Goal: Complete application form: Complete application form

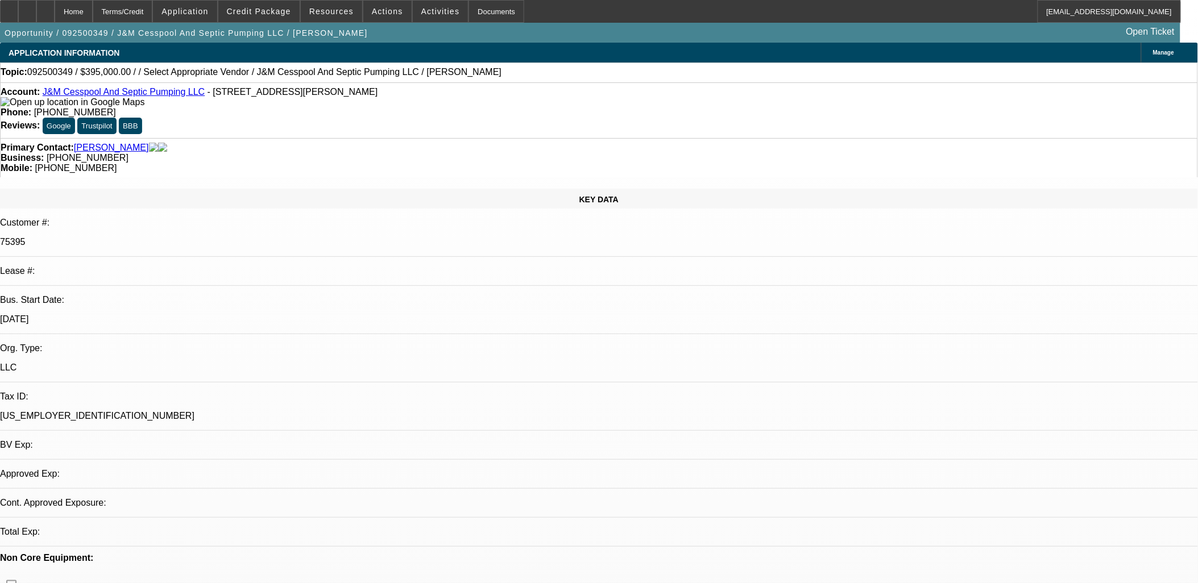
select select "0"
select select "2"
select select "0.1"
select select "4"
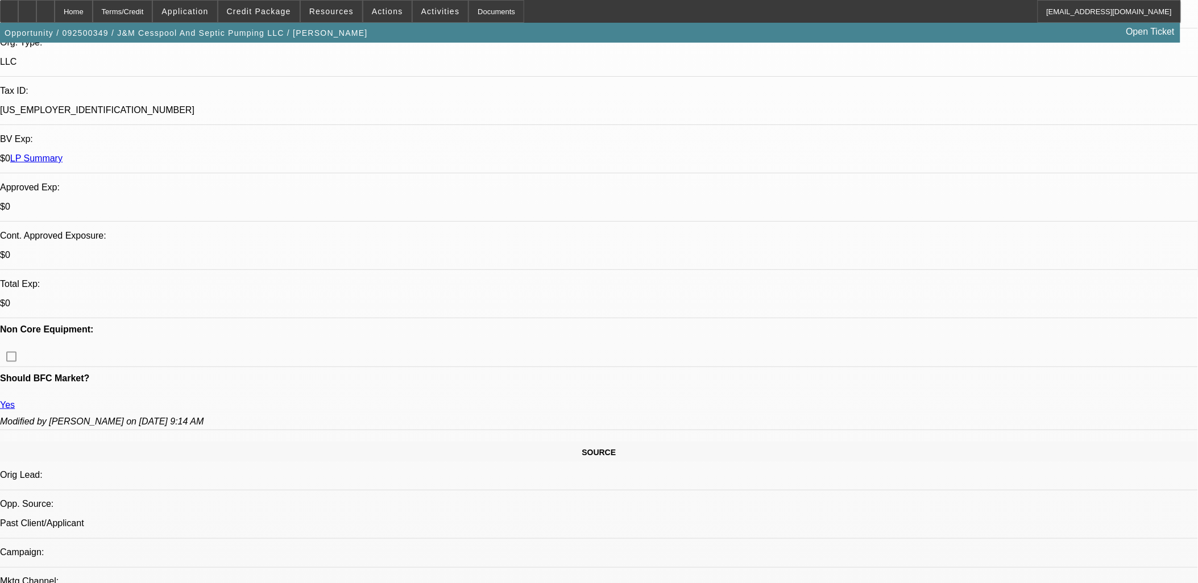
scroll to position [316, 0]
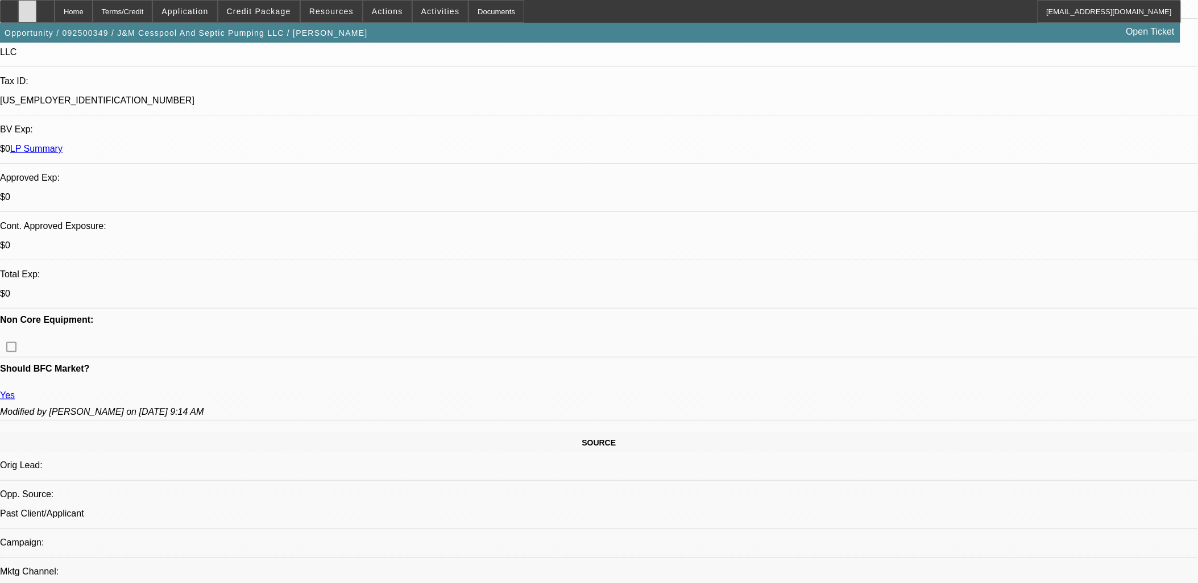
click at [36, 9] on div at bounding box center [27, 11] width 18 height 23
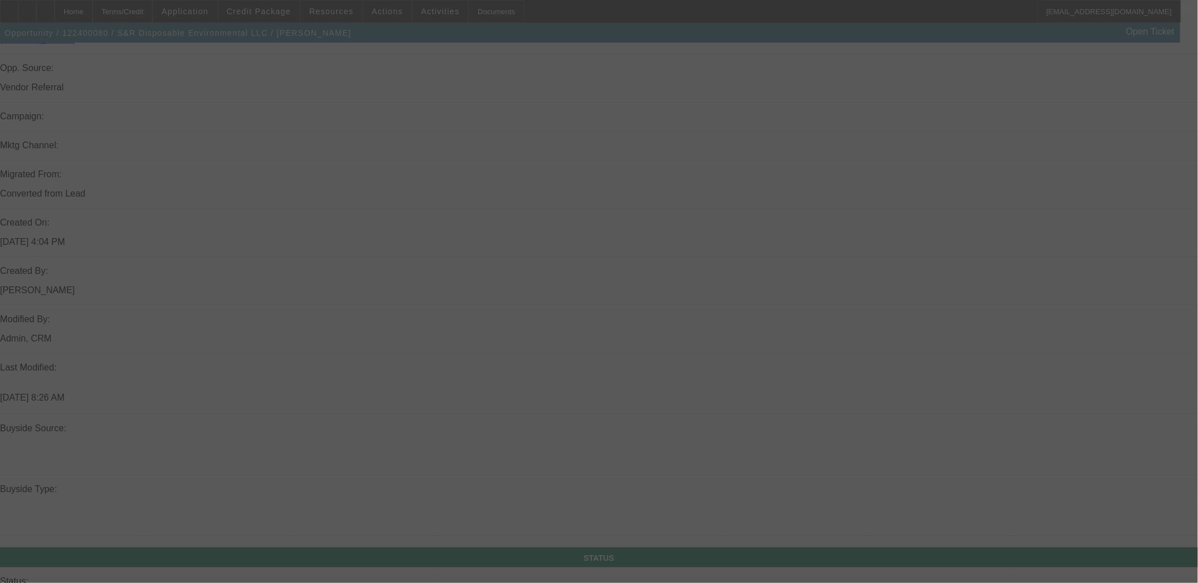
scroll to position [1010, 0]
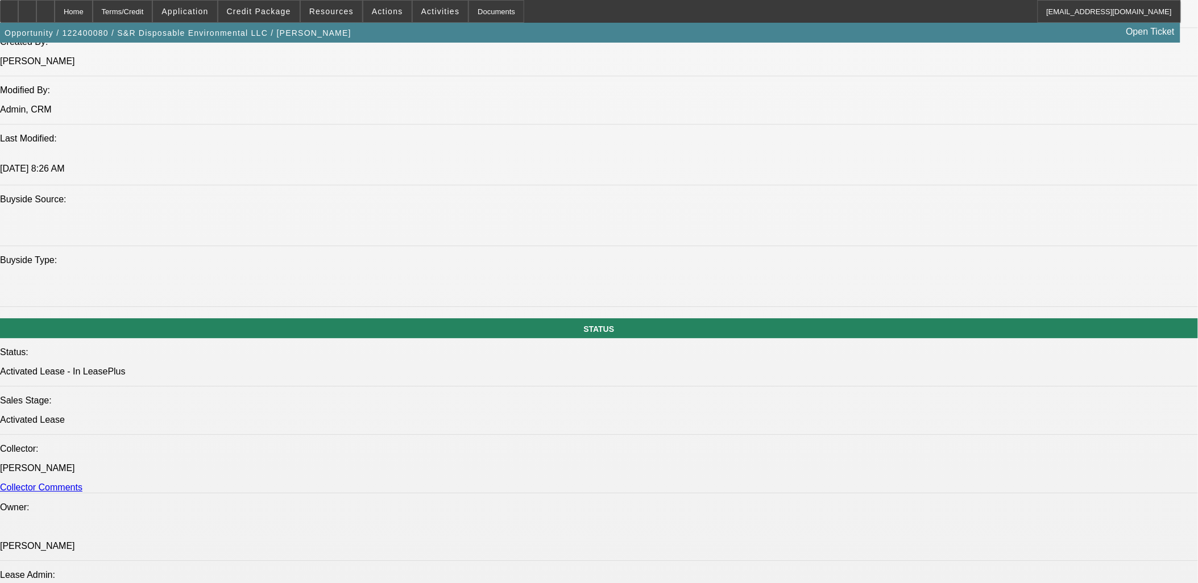
select select "0"
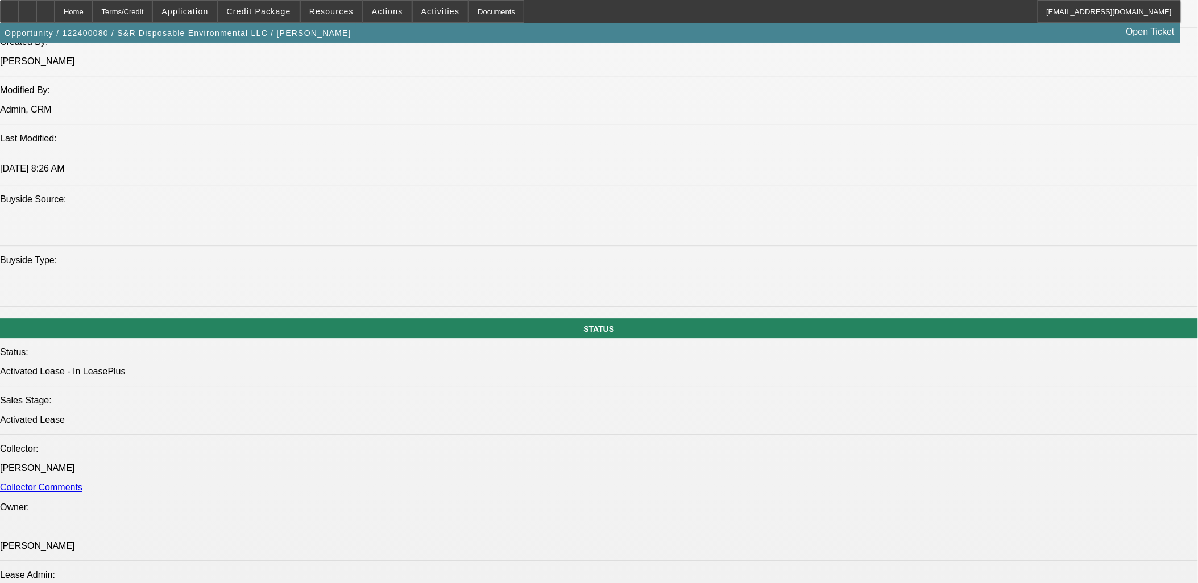
select select "0"
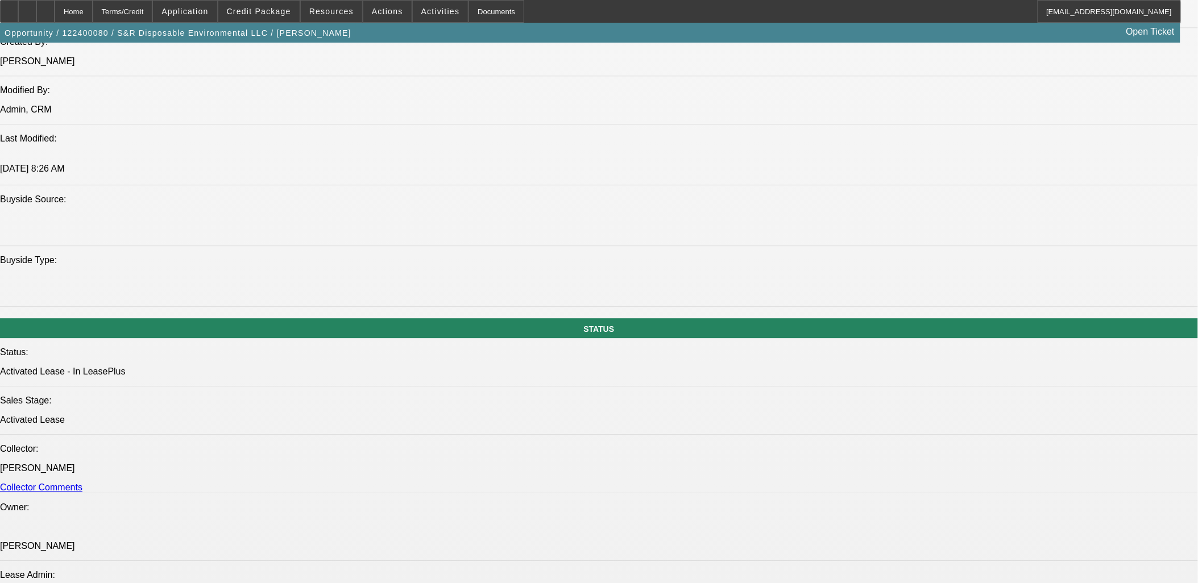
select select "2"
select select "0.1"
select select "1"
select select "2"
select select "6"
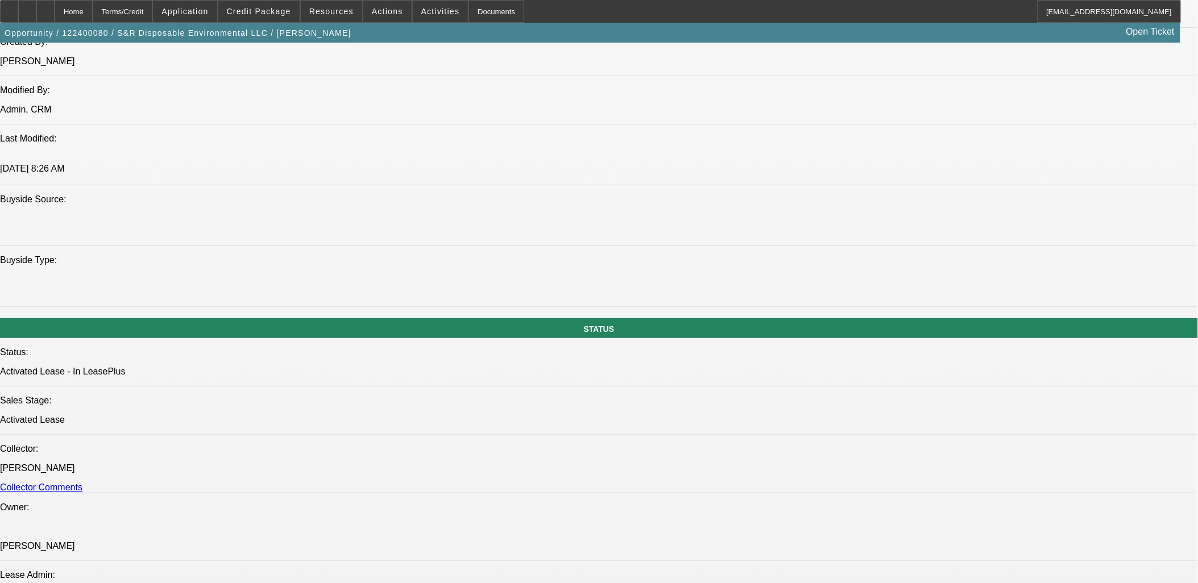
select select "1"
select select "2"
select select "6"
select select "1"
select select "2"
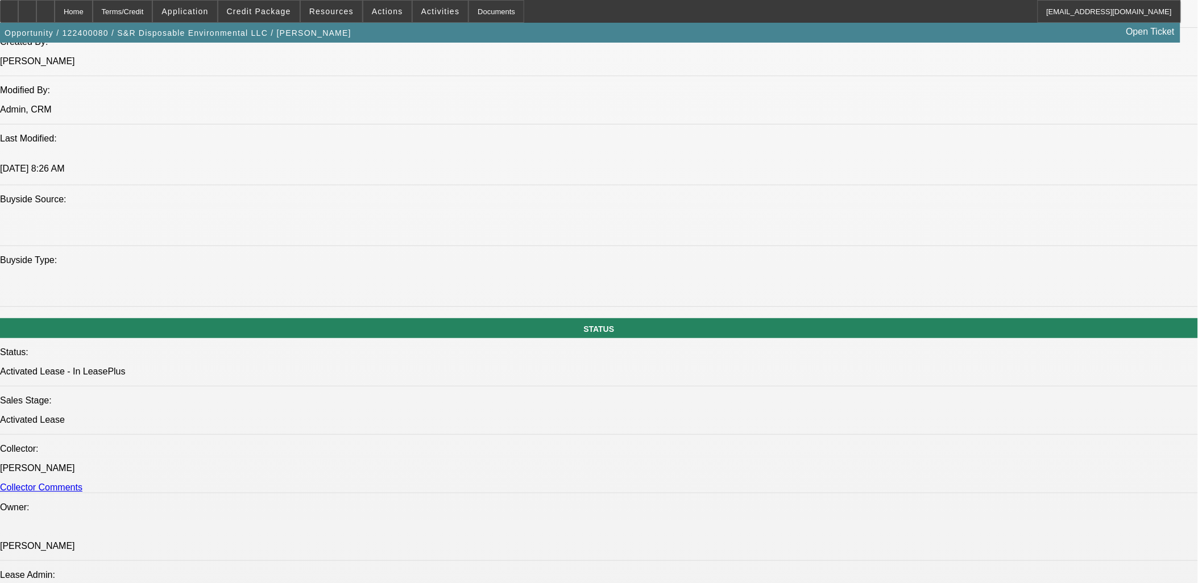
select select "6"
select select "1"
select select "2"
select select "4"
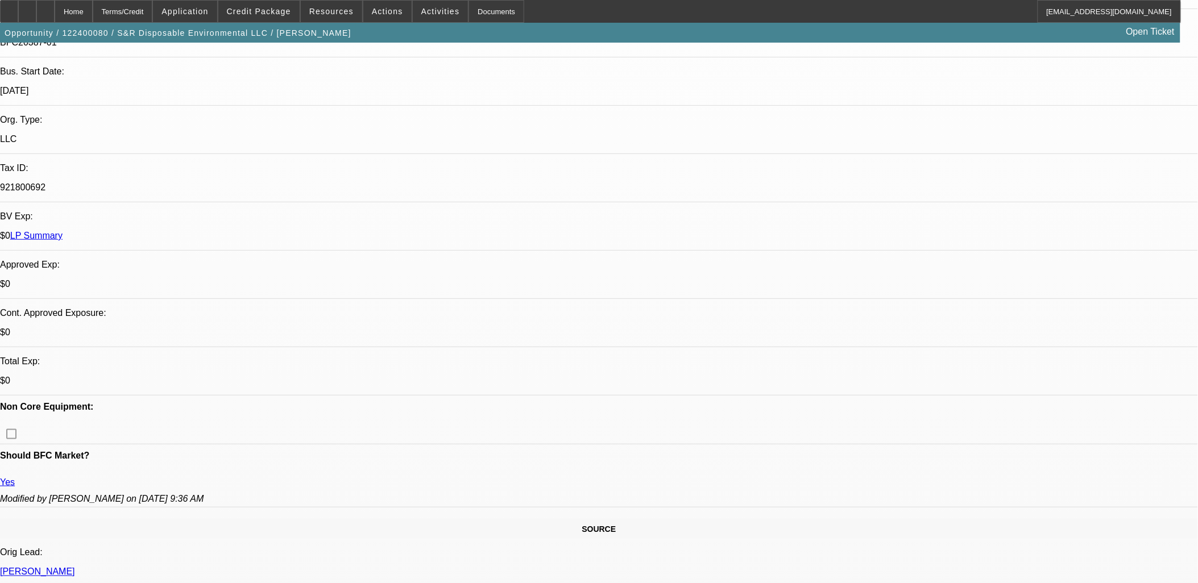
scroll to position [0, 0]
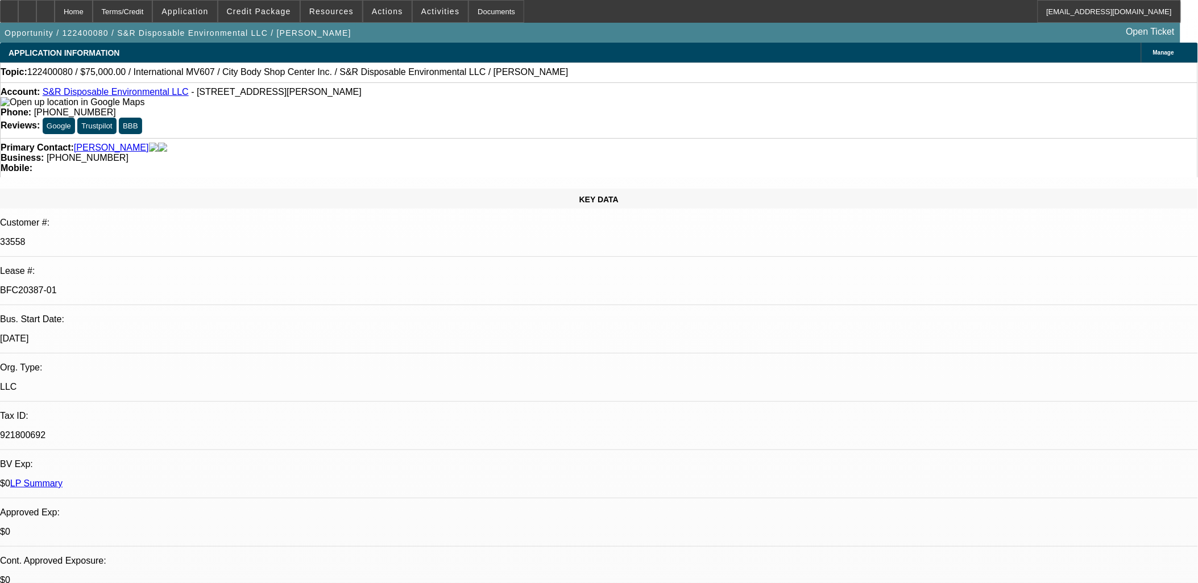
click at [63, 479] on link "LP Summary" at bounding box center [36, 484] width 52 height 10
click at [179, 285] on p "BFC20387-01" at bounding box center [599, 290] width 1198 height 10
copy div "BFC20387-01"
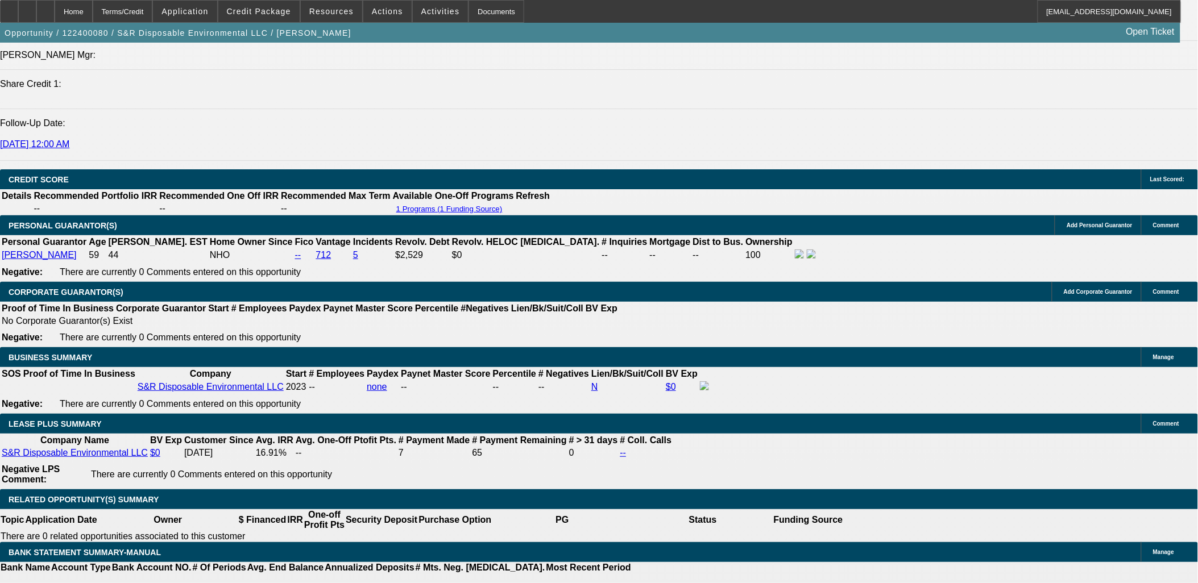
scroll to position [1642, 0]
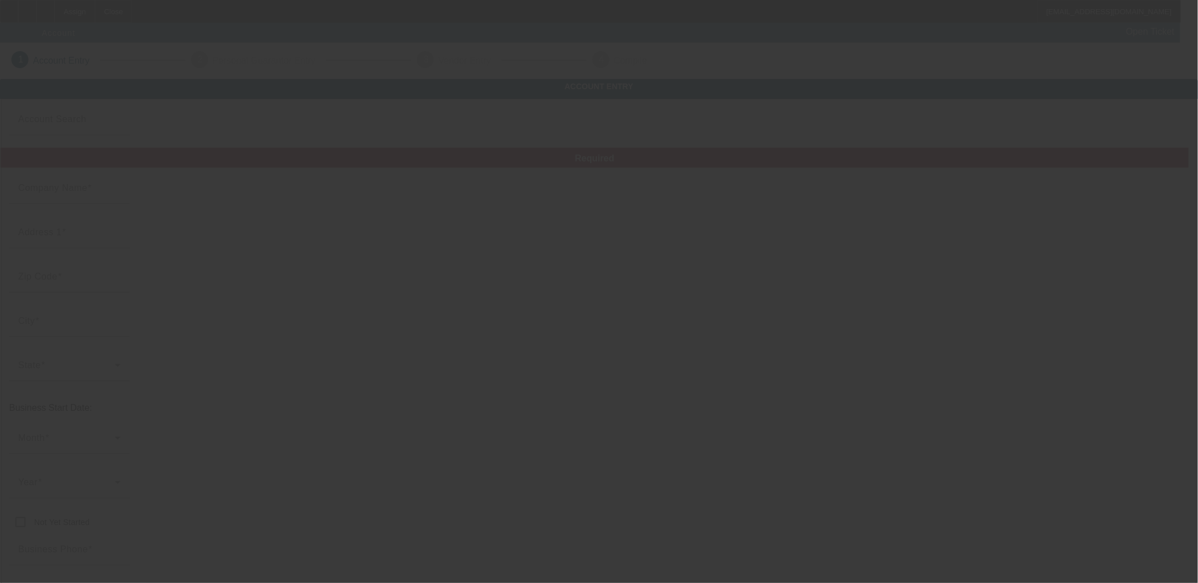
type input "SwifTees"
type input "29 S Hill Plaza Dr"
type input "25271"
type input "Ripley"
type input "(304) 549-3772"
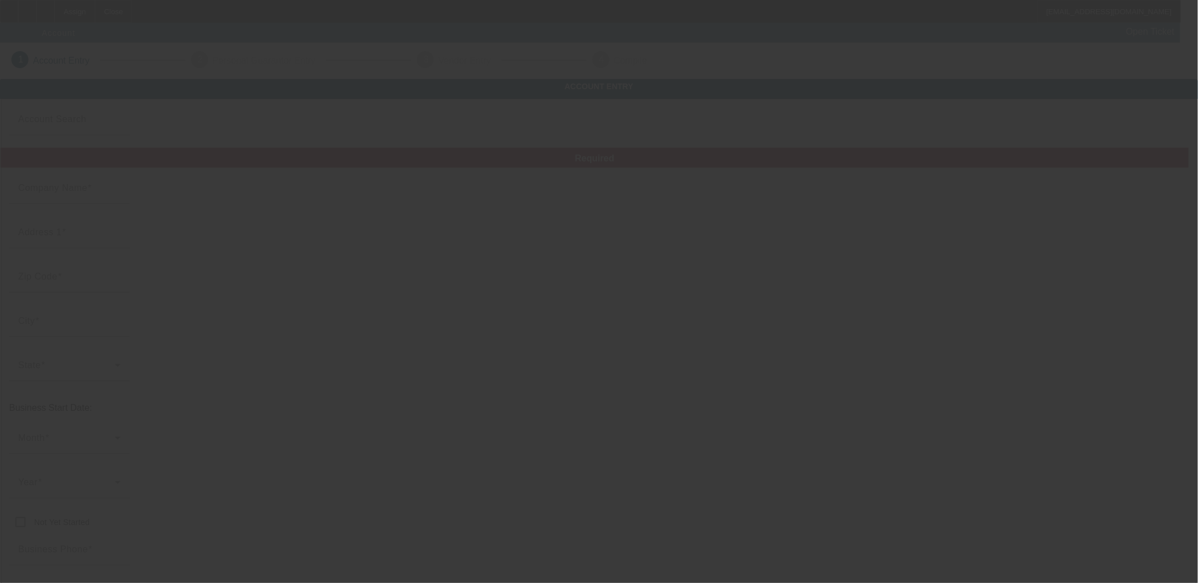
type input "shandy@swiftees.biz"
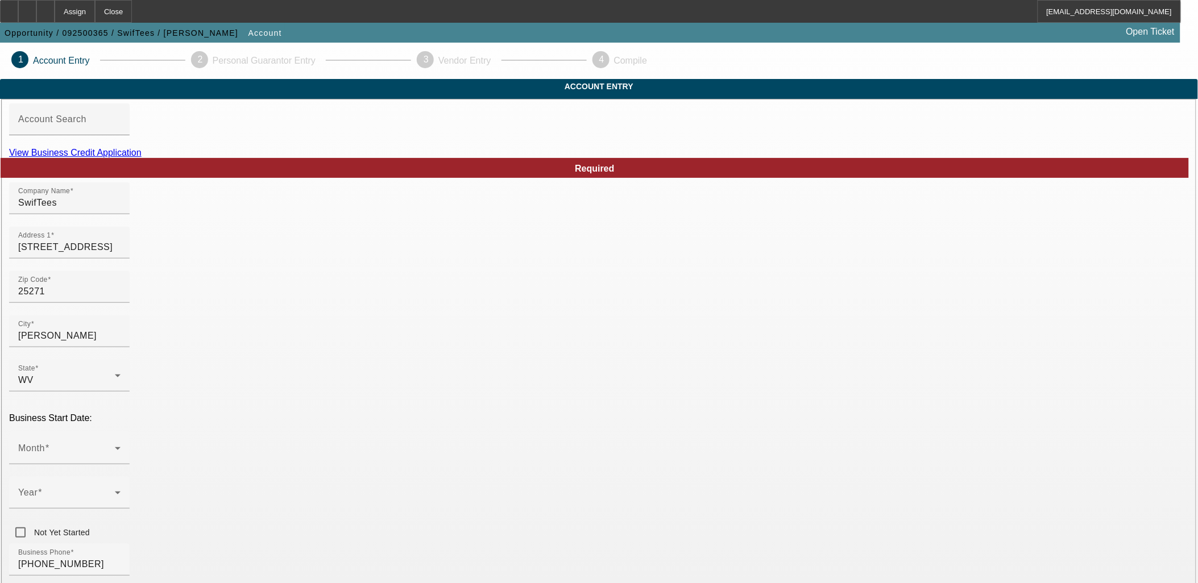
click at [142, 157] on link "View Business Credit Application" at bounding box center [75, 153] width 132 height 10
click at [121, 433] on div "Month" at bounding box center [69, 449] width 102 height 32
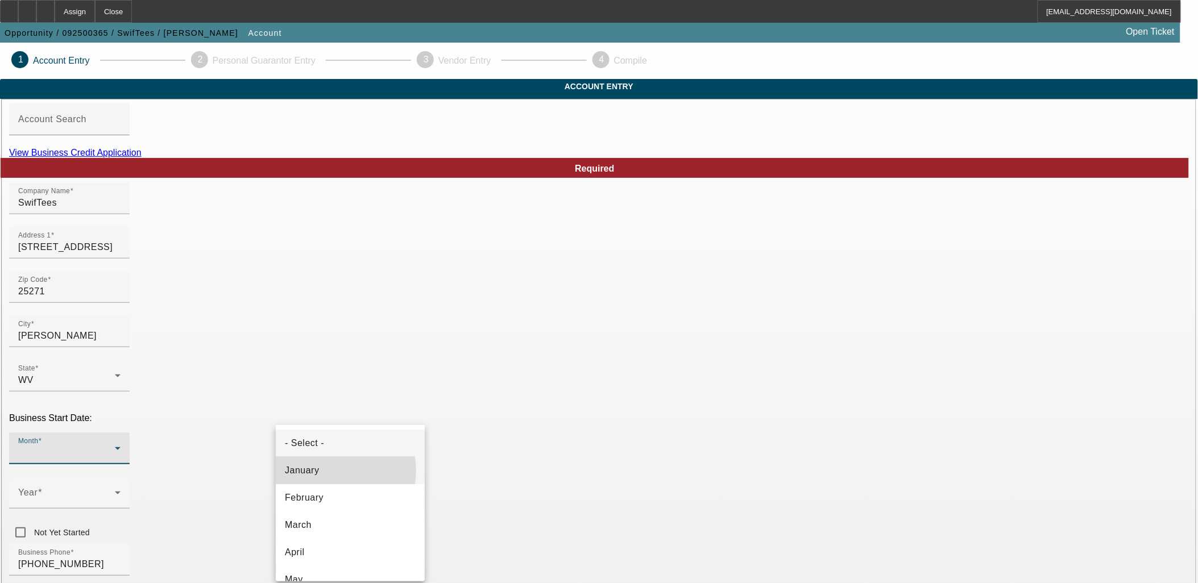
click at [336, 470] on mat-option "January" at bounding box center [350, 470] width 149 height 27
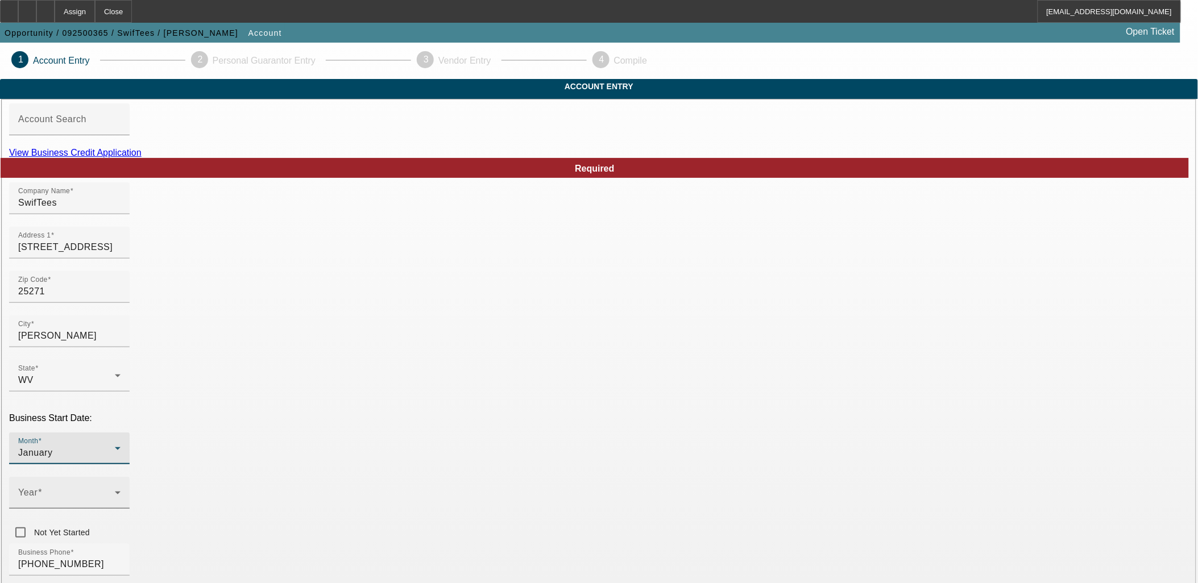
click at [115, 491] on span at bounding box center [66, 498] width 97 height 14
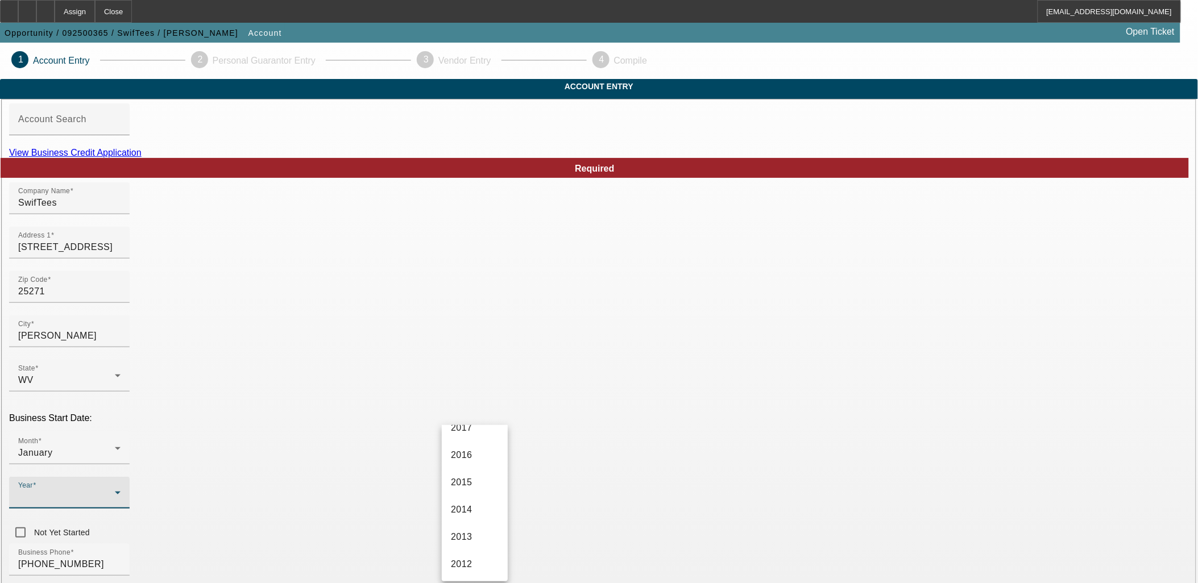
scroll to position [442, 0]
click at [469, 548] on span "2008" at bounding box center [462, 548] width 22 height 14
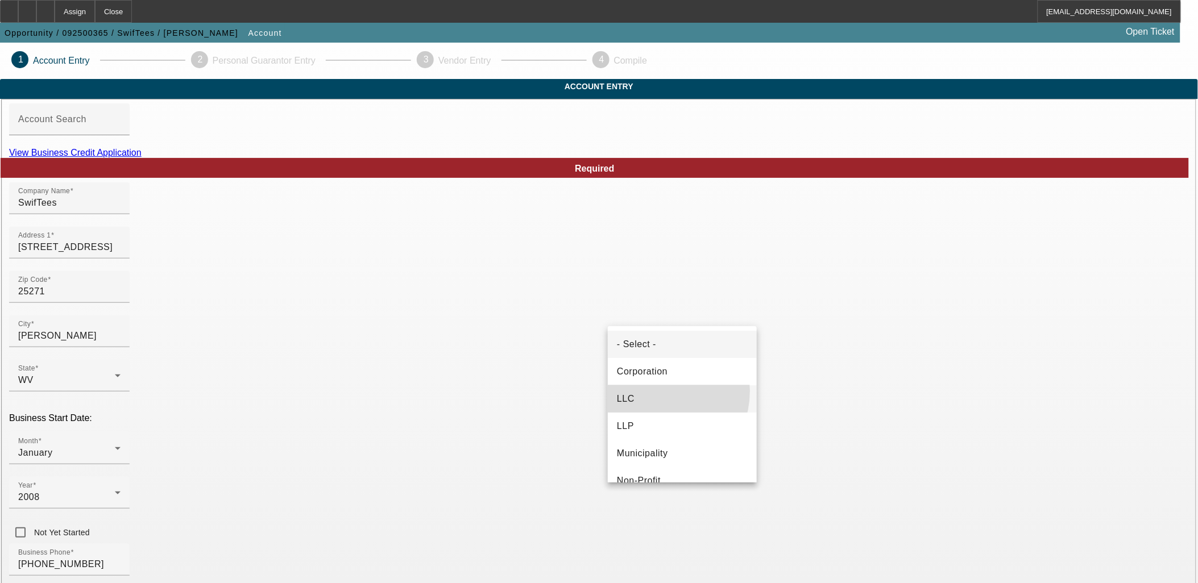
click at [650, 391] on mat-option "LLC" at bounding box center [682, 398] width 149 height 27
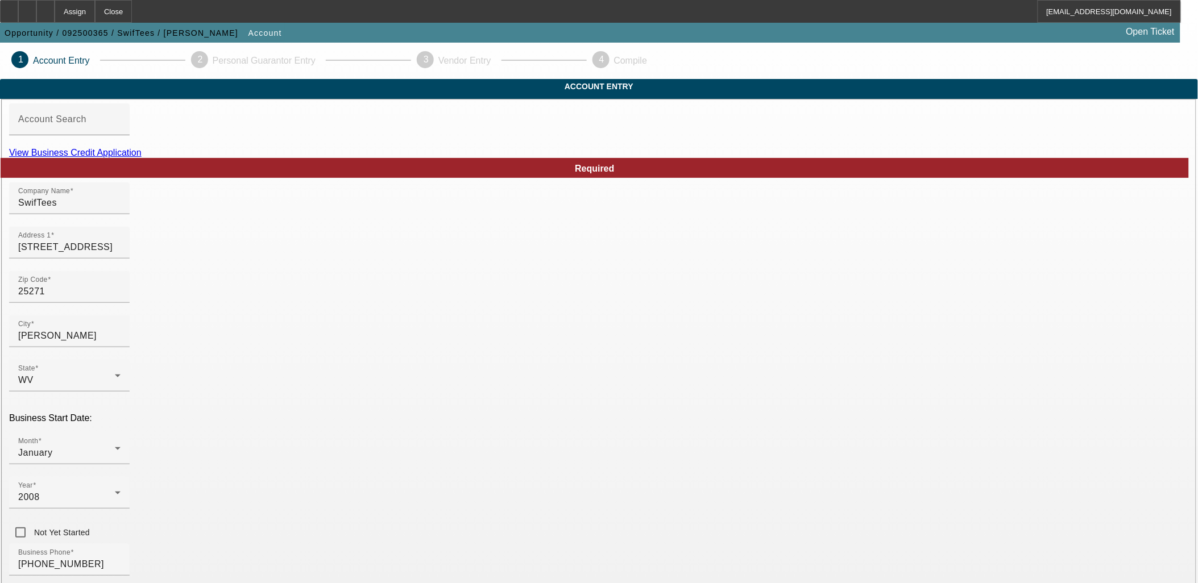
click at [663, 376] on span "Corporation" at bounding box center [642, 372] width 51 height 14
drag, startPoint x: 781, startPoint y: 499, endPoint x: 795, endPoint y: 496, distance: 14.4
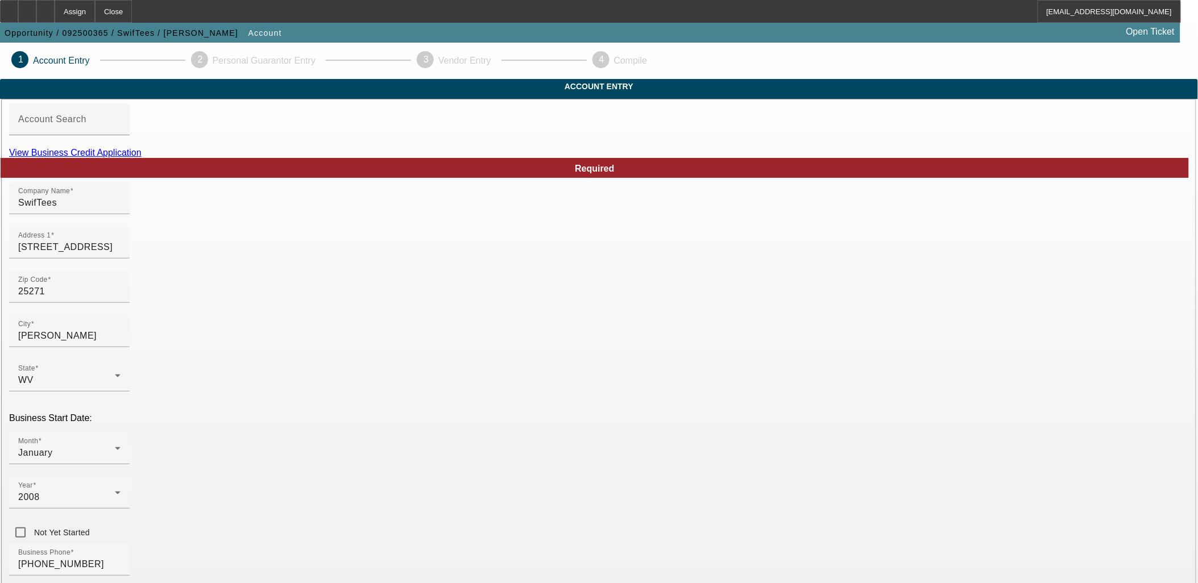
paste input "23-1735197"
type input "23-1735197"
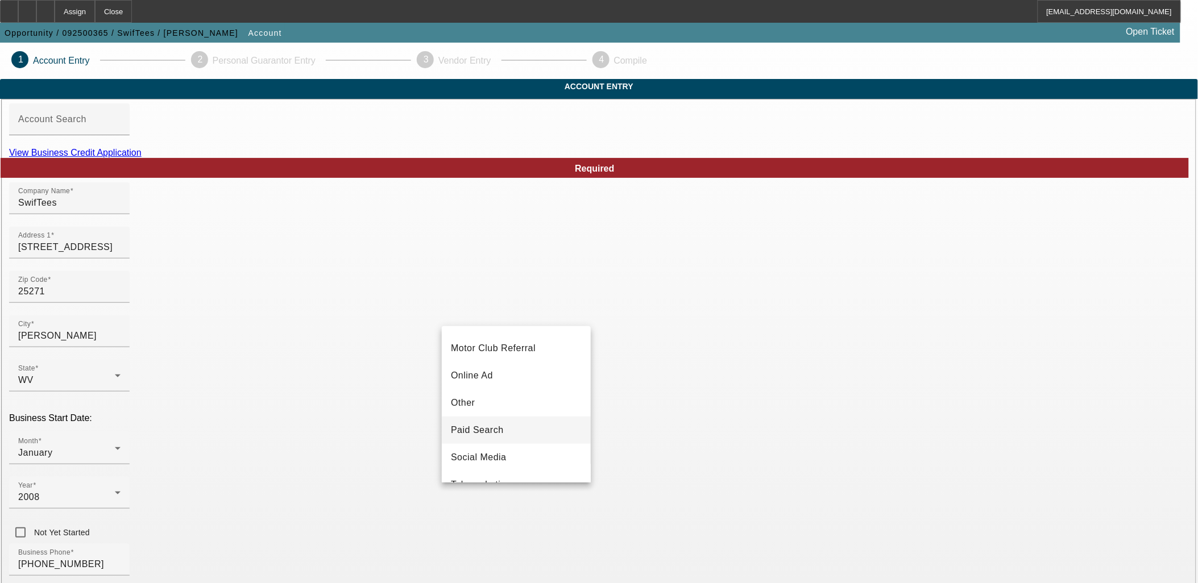
scroll to position [404, 0]
click at [491, 359] on span "Social Media" at bounding box center [479, 355] width 56 height 14
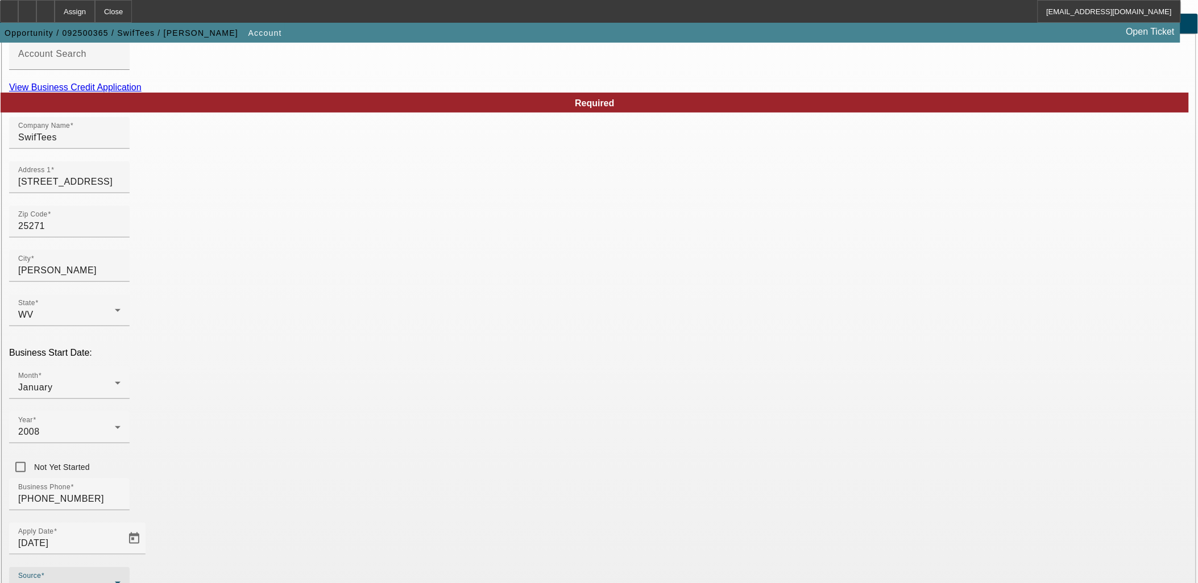
scroll to position [140, 0]
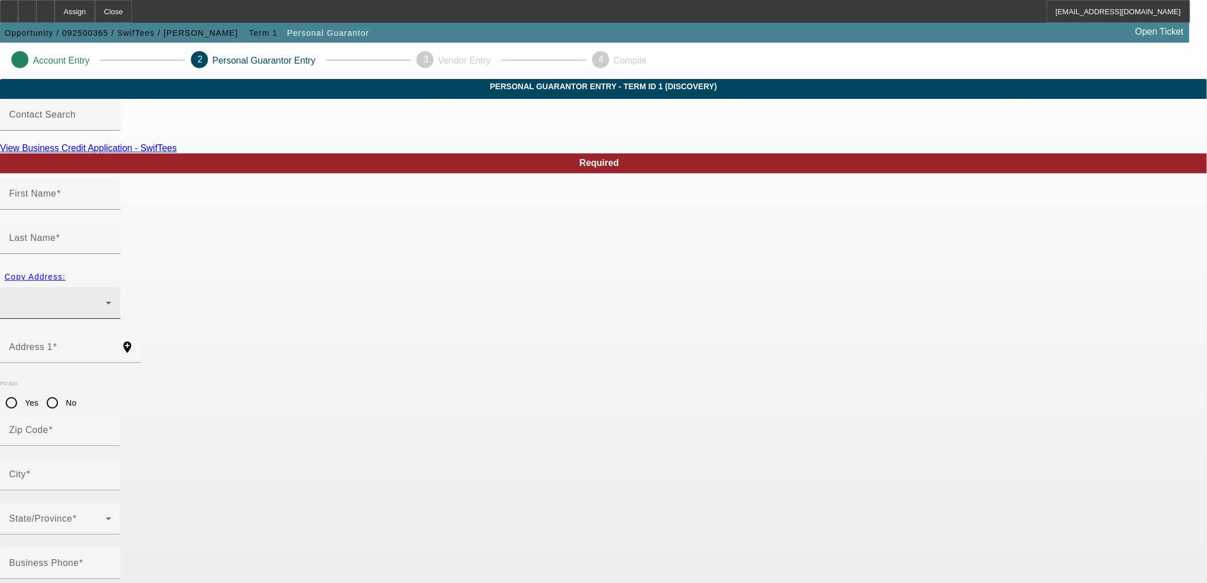
type input "Shandy"
type input "Broom"
radio input "true"
type input "(304) 549-3772"
type input "235-06-8357"
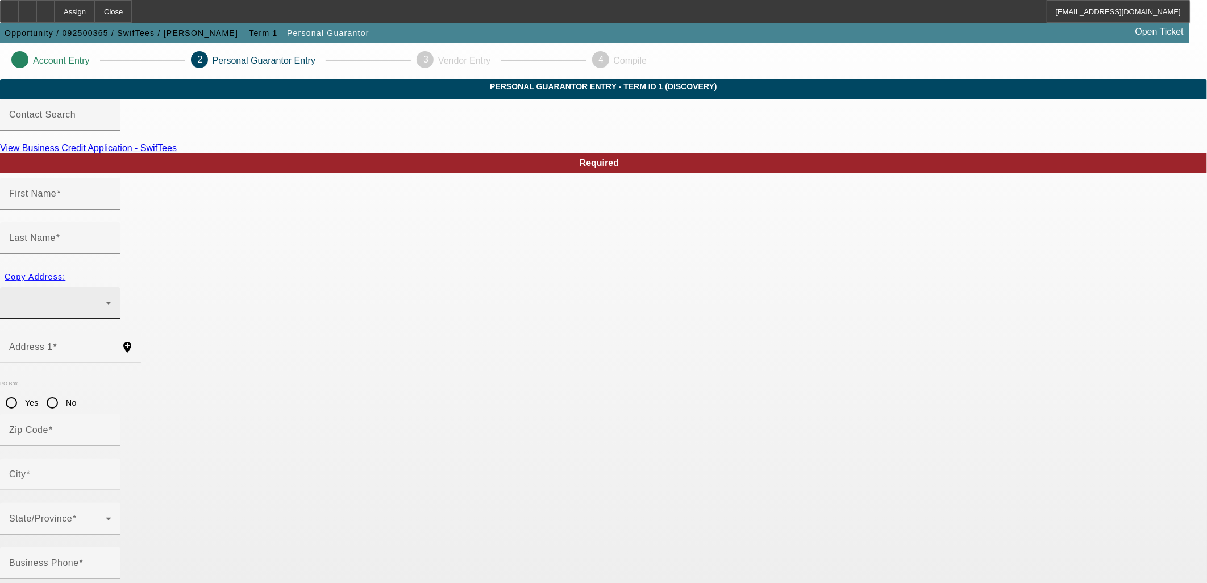
type input "shandy@swifteesapparel.com"
click at [106, 296] on div at bounding box center [57, 303] width 97 height 14
click at [334, 308] on div at bounding box center [603, 291] width 1207 height 583
click at [53, 342] on mat-label "Address 1" at bounding box center [31, 347] width 44 height 10
click at [111, 345] on input "Address 1" at bounding box center [60, 352] width 102 height 14
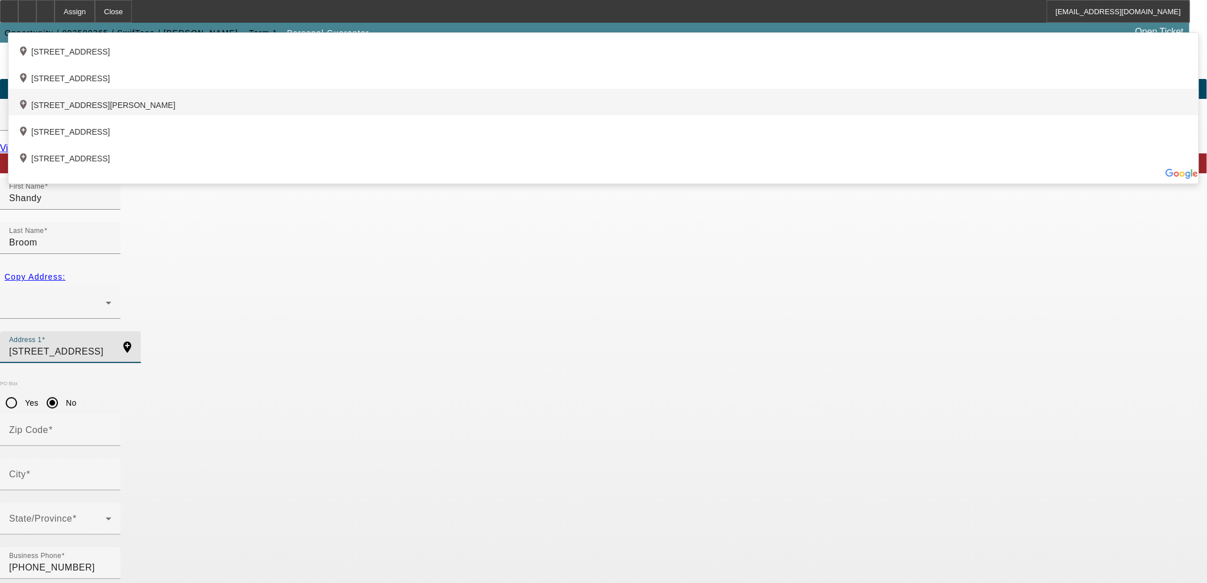
type input "9 Vail Drive"
click at [354, 115] on div "add_location 9 Vail Drive, Ripley, WV 25271, US" at bounding box center [604, 102] width 1190 height 27
type input "25271"
type input "Ripley"
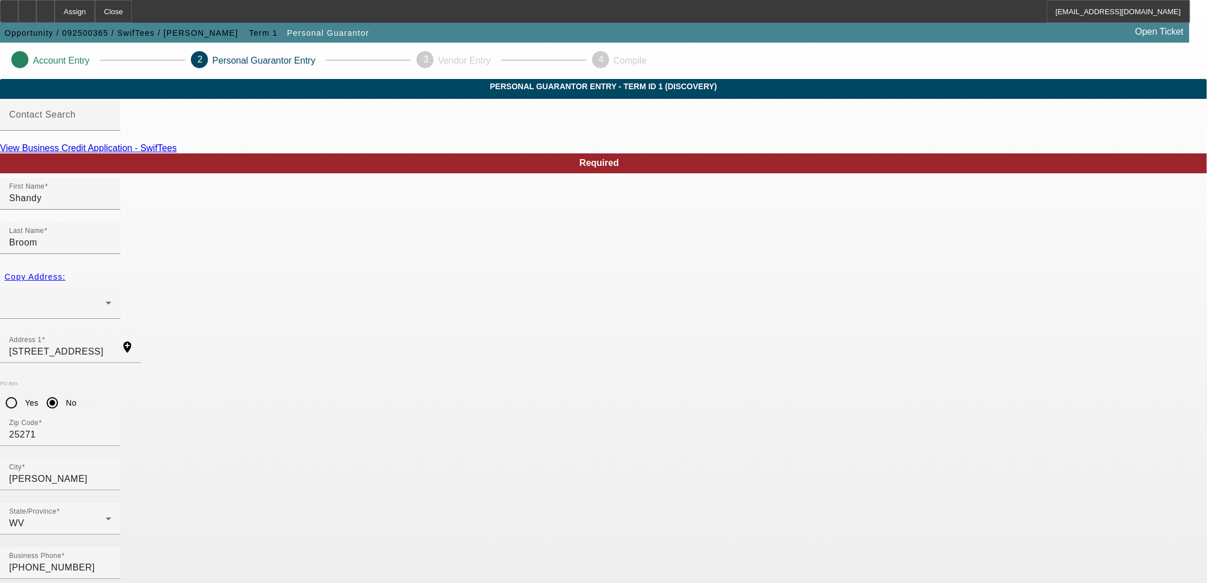
drag, startPoint x: 493, startPoint y: 456, endPoint x: 421, endPoint y: 447, distance: 73.3
click at [421, 547] on div "Business Phone (304) 549-3772 % Business Owned 100" at bounding box center [603, 591] width 1207 height 89
type input "50"
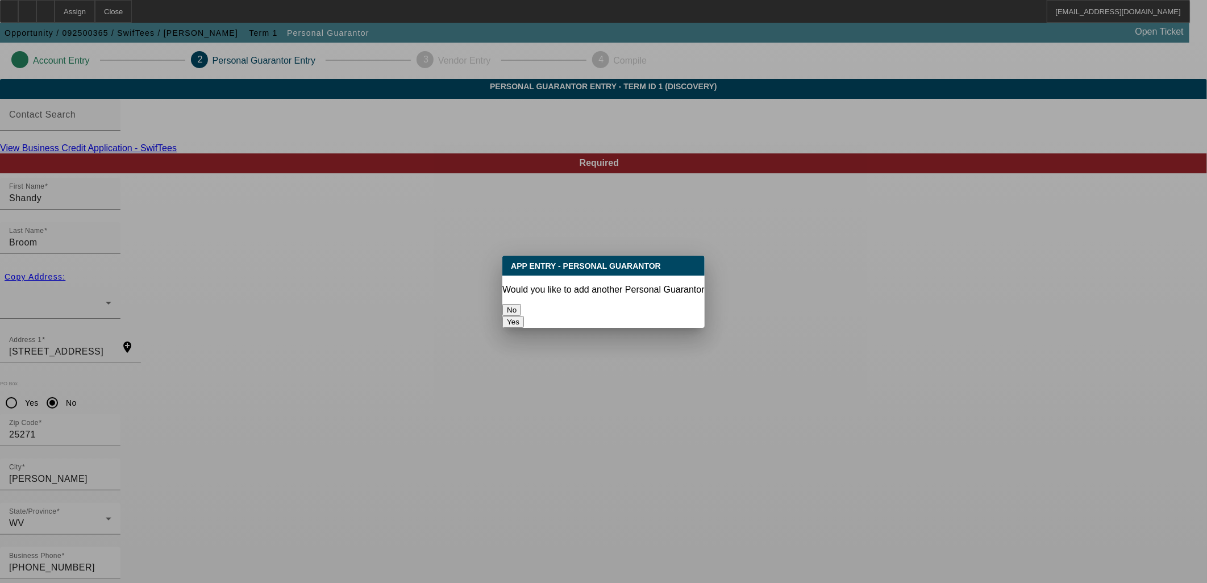
click at [521, 304] on button "No" at bounding box center [512, 310] width 19 height 12
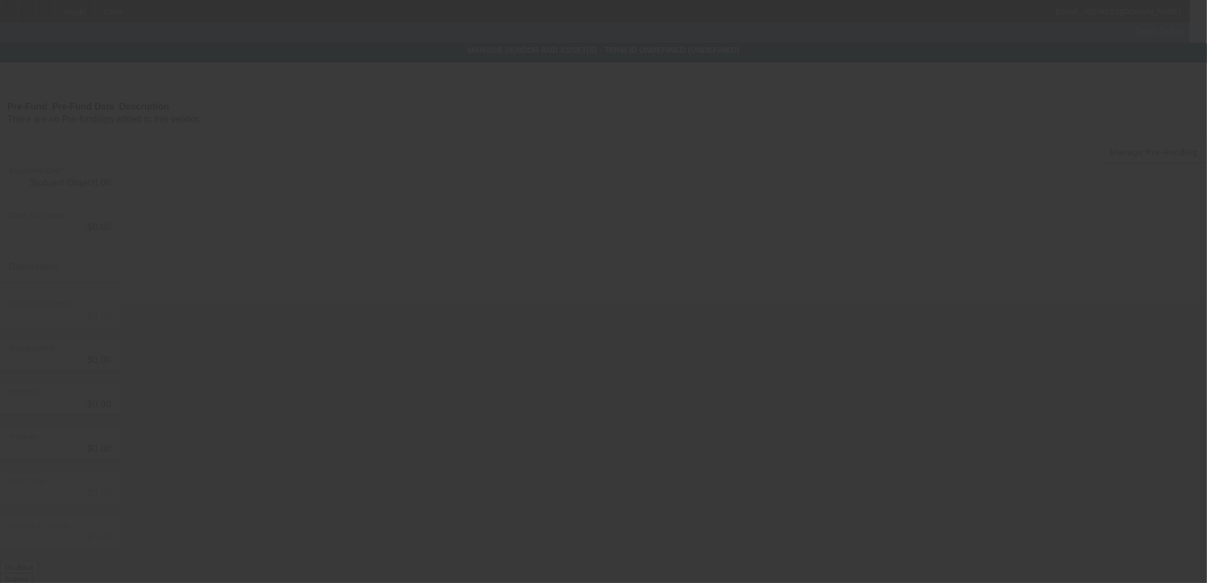
type input "$52,000.00"
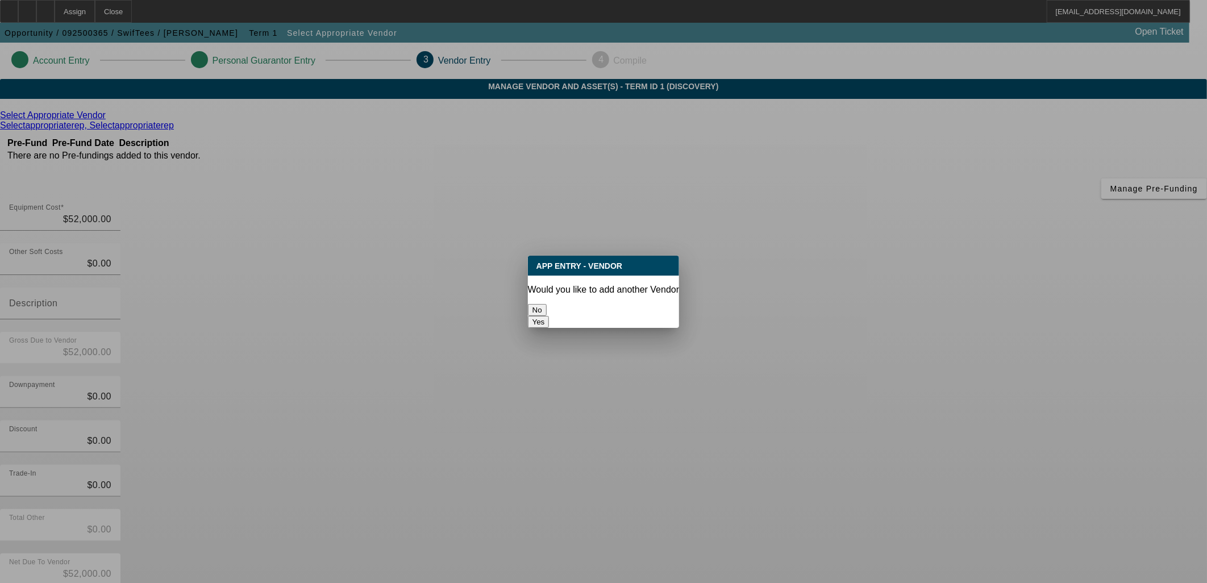
click at [547, 304] on button "No" at bounding box center [537, 310] width 19 height 12
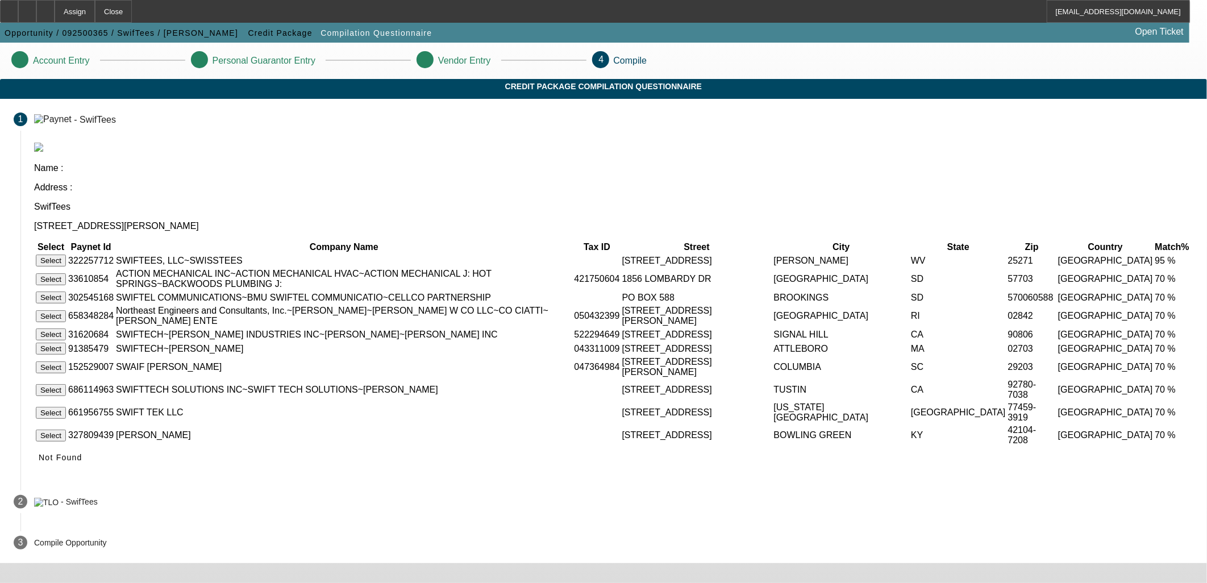
click at [66, 255] on button "Select" at bounding box center [51, 261] width 30 height 12
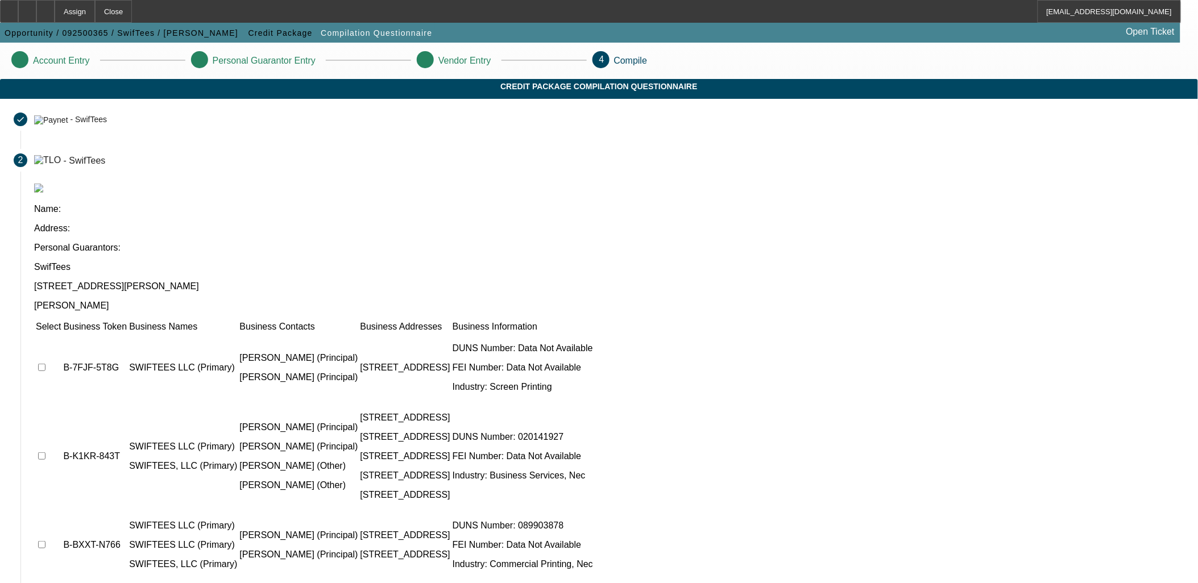
click at [45, 364] on input "checkbox" at bounding box center [41, 367] width 7 height 7
checkbox input "true"
click at [45, 453] on input "checkbox" at bounding box center [41, 456] width 7 height 7
checkbox input "true"
click at [45, 541] on input "checkbox" at bounding box center [41, 544] width 7 height 7
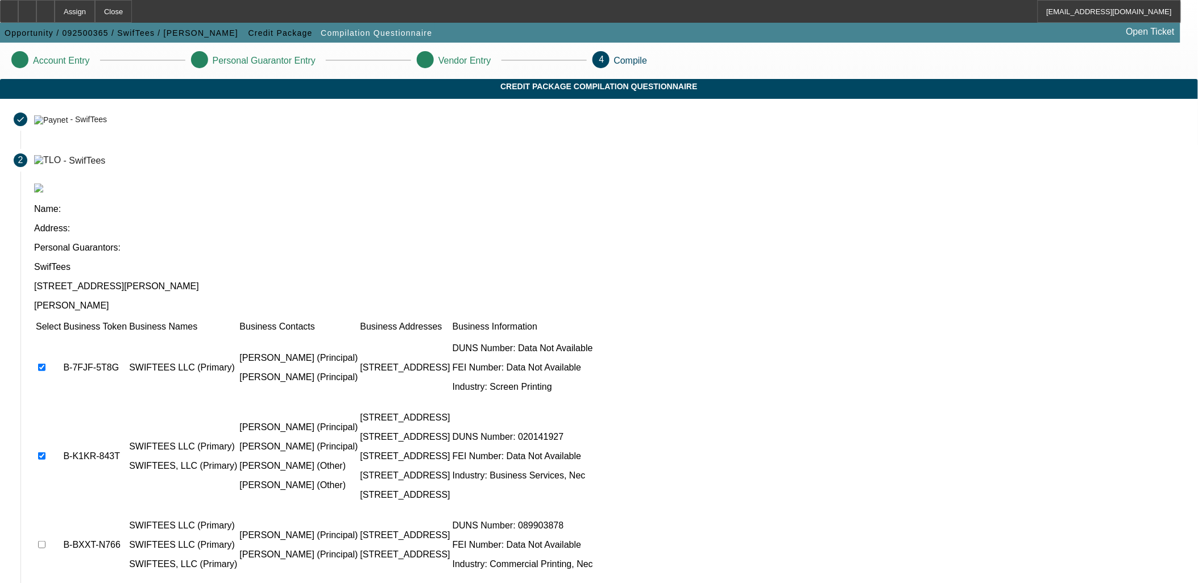
checkbox input "true"
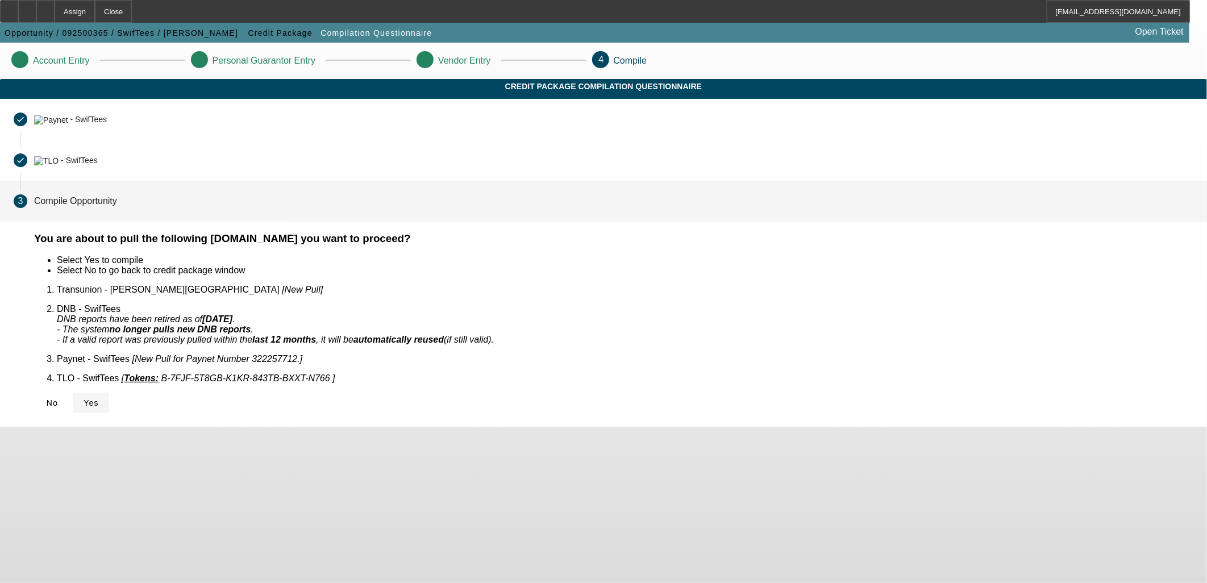
click at [84, 398] on icon at bounding box center [84, 402] width 0 height 9
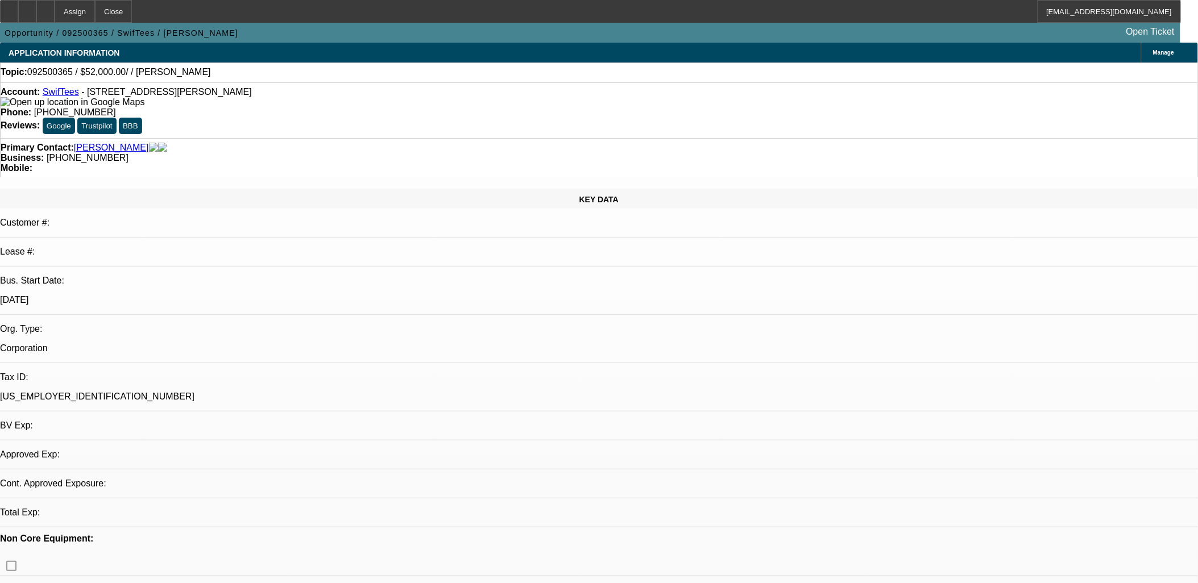
select select "0"
select select "2"
select select "0.1"
select select "1"
select select "2"
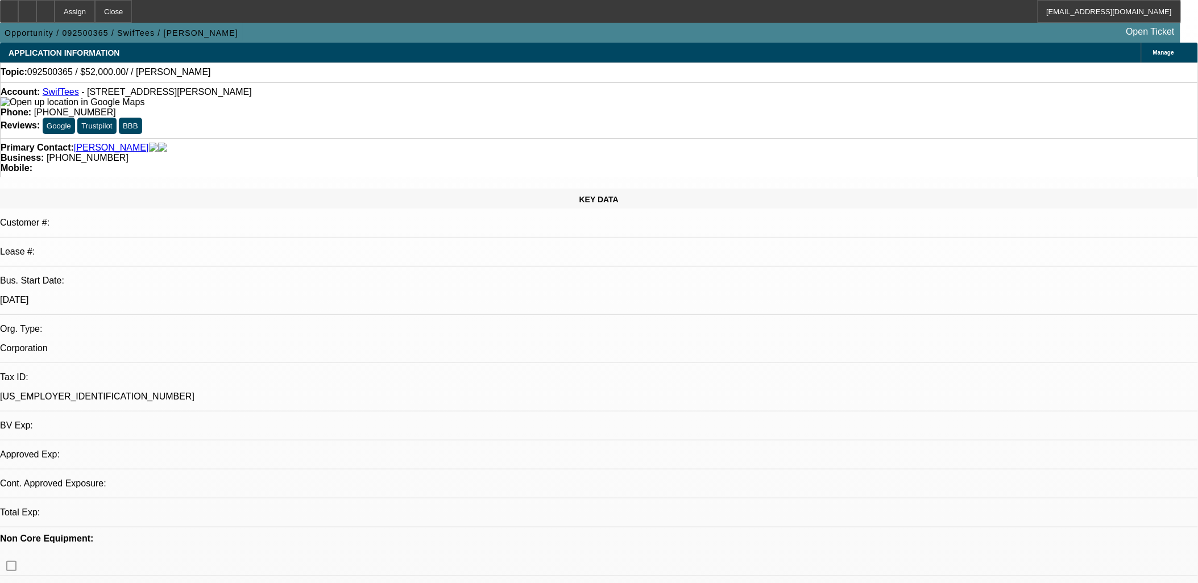
select select "4"
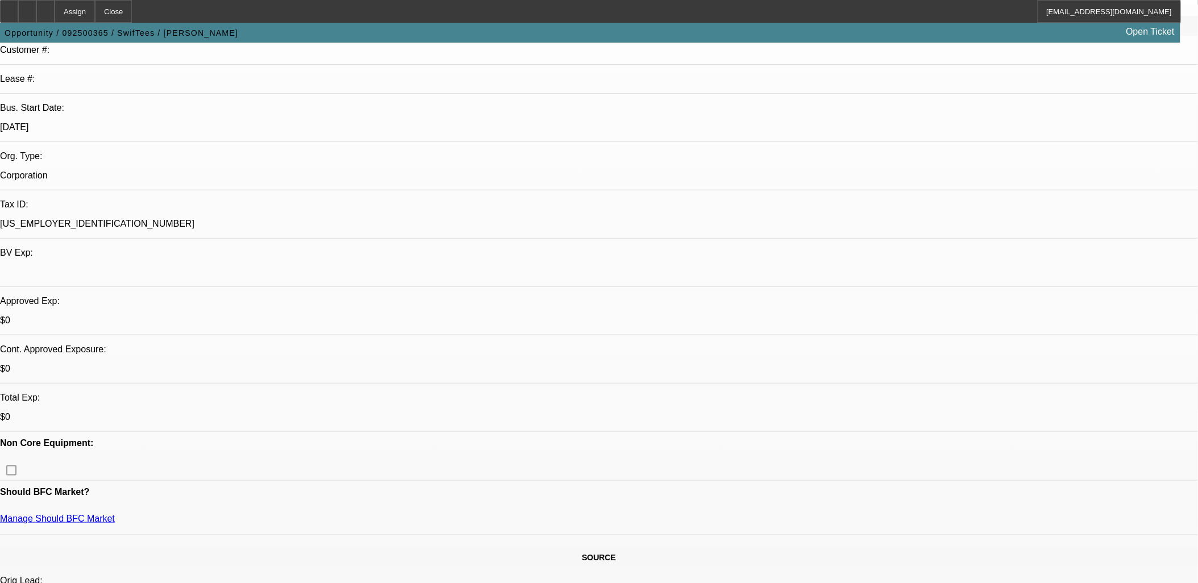
scroll to position [189, 0]
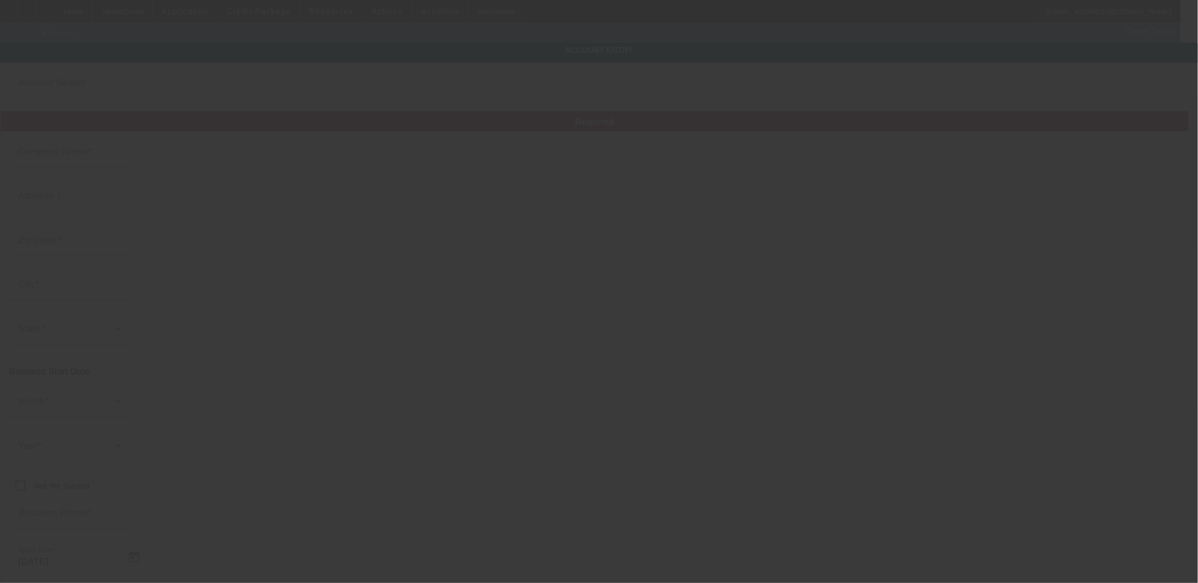
type input "SwifTees"
type input "29 S Hill Plaza Dr"
type input "25271"
type input "Ripley"
type input "(304) 549-3772"
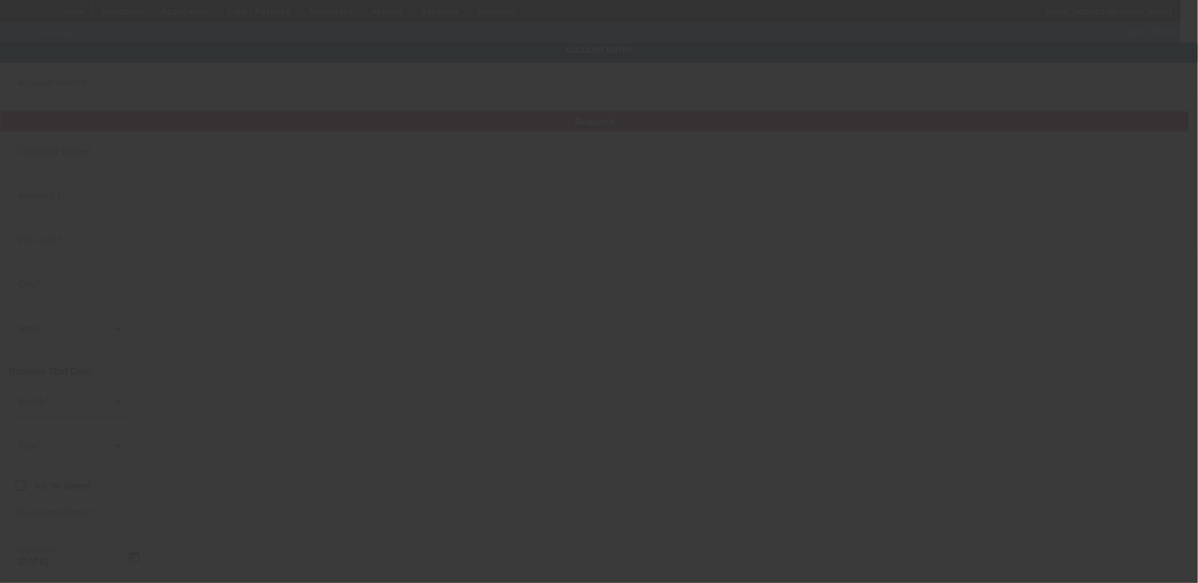
type input "shandy@swiftees.biz"
type input "23-1735197"
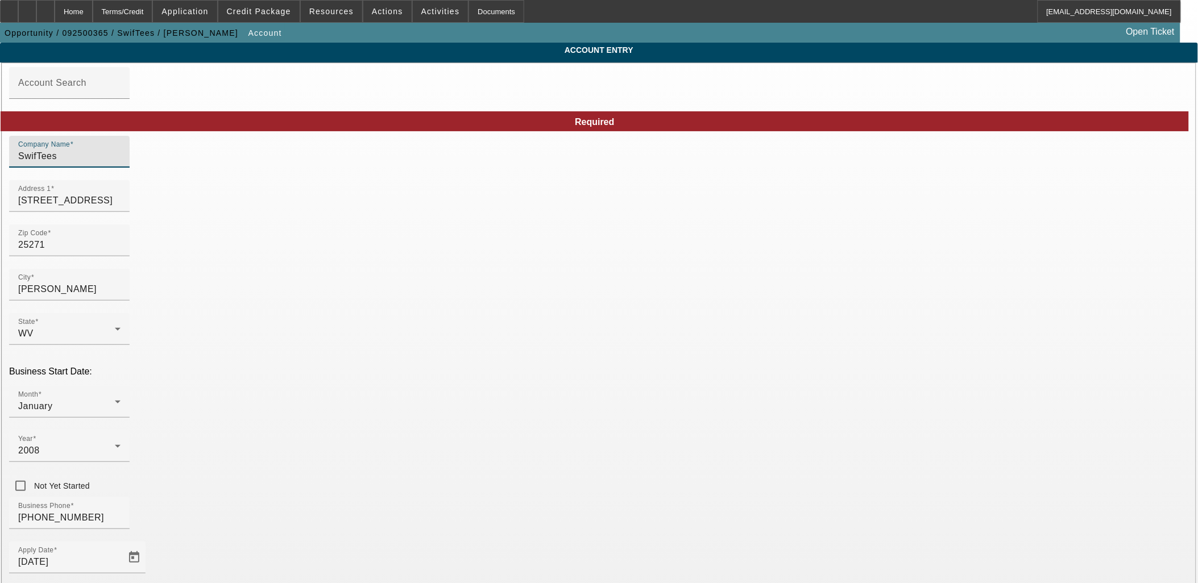
drag, startPoint x: 335, startPoint y: 161, endPoint x: 207, endPoint y: 160, distance: 128.5
drag, startPoint x: 315, startPoint y: 165, endPoint x: 435, endPoint y: 151, distance: 121.4
click at [121, 161] on input "Swiftees, llc" at bounding box center [69, 157] width 102 height 14
type input "Swiftees, LLC"
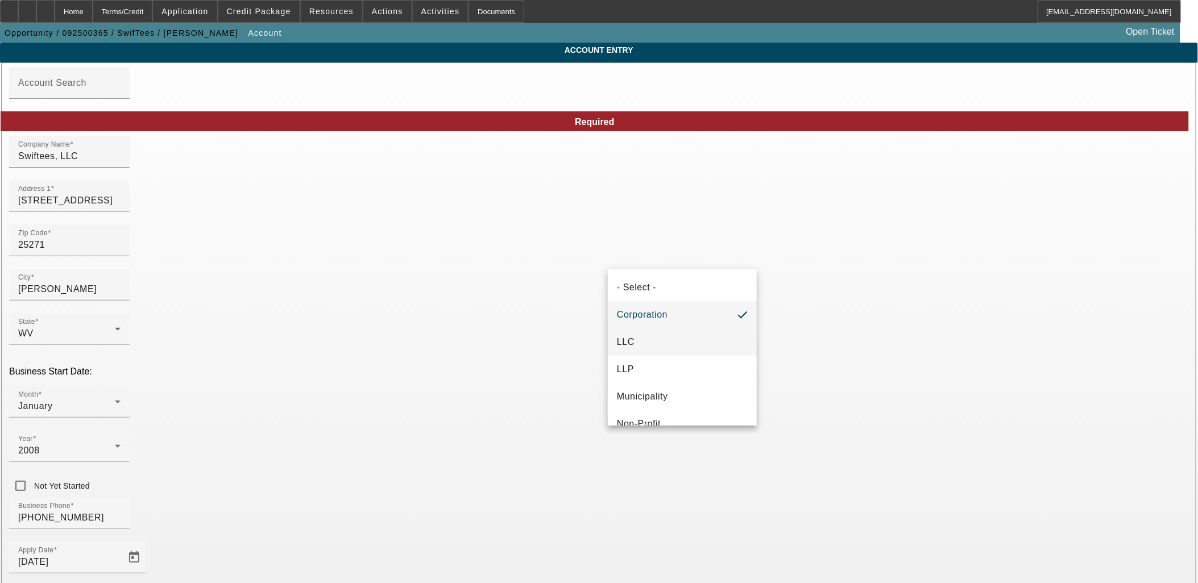
click at [667, 335] on mat-option "LLC" at bounding box center [682, 342] width 149 height 27
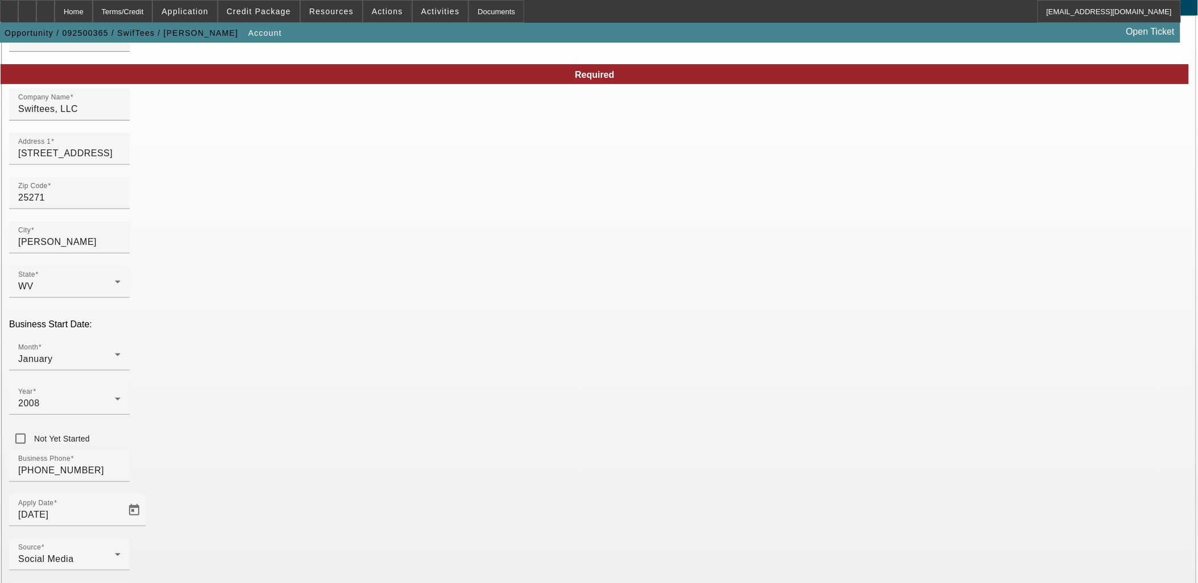
scroll to position [84, 0]
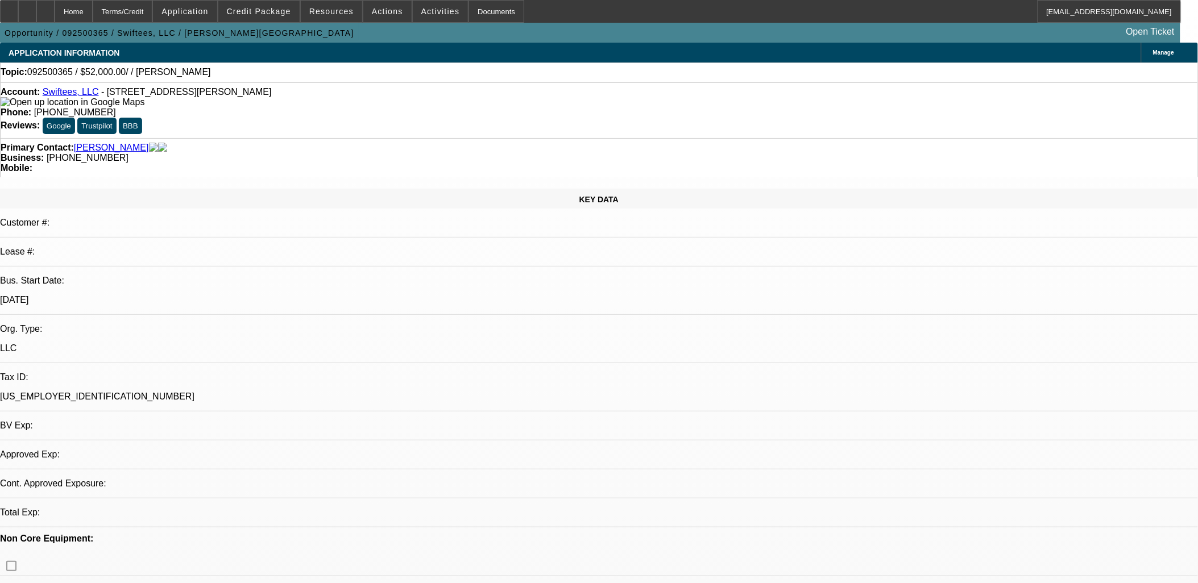
select select "0"
select select "2"
select select "0.1"
select select "4"
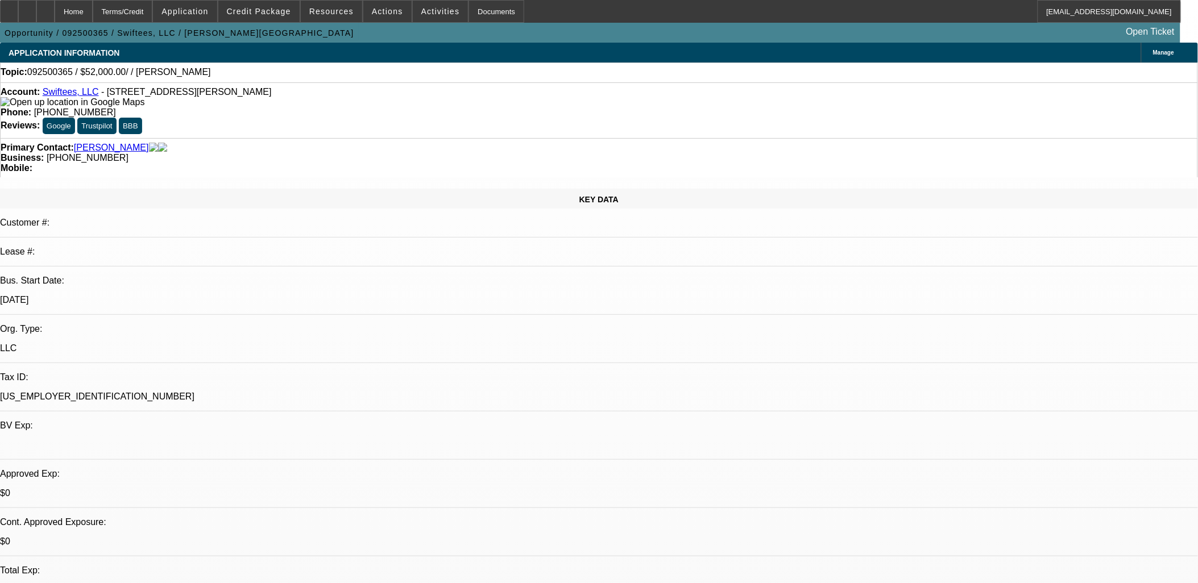
click at [55, 10] on div at bounding box center [45, 11] width 18 height 23
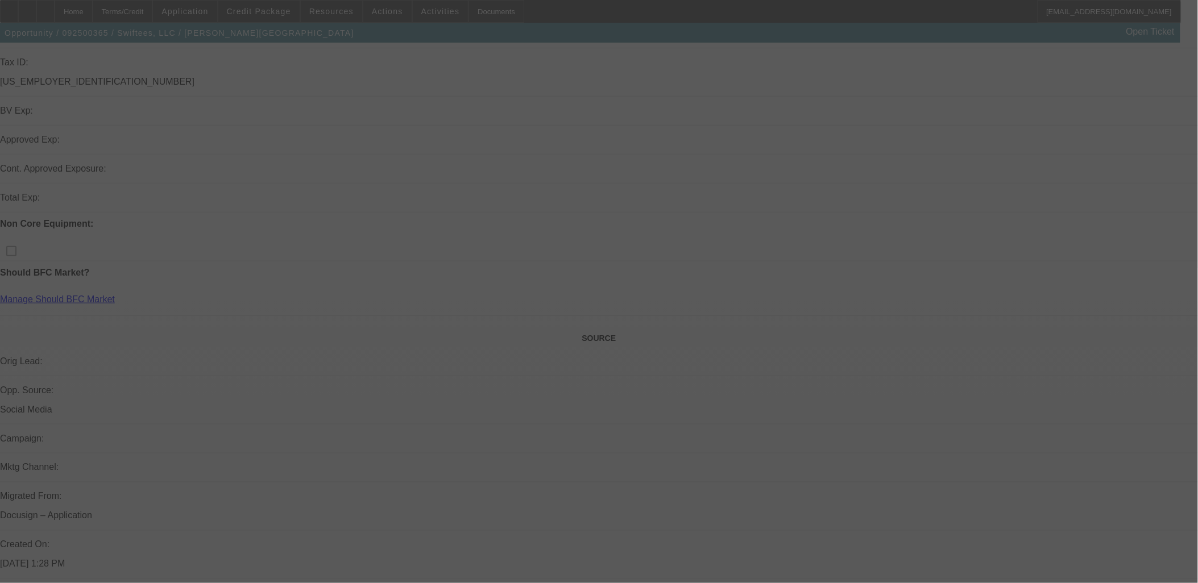
scroll to position [316, 0]
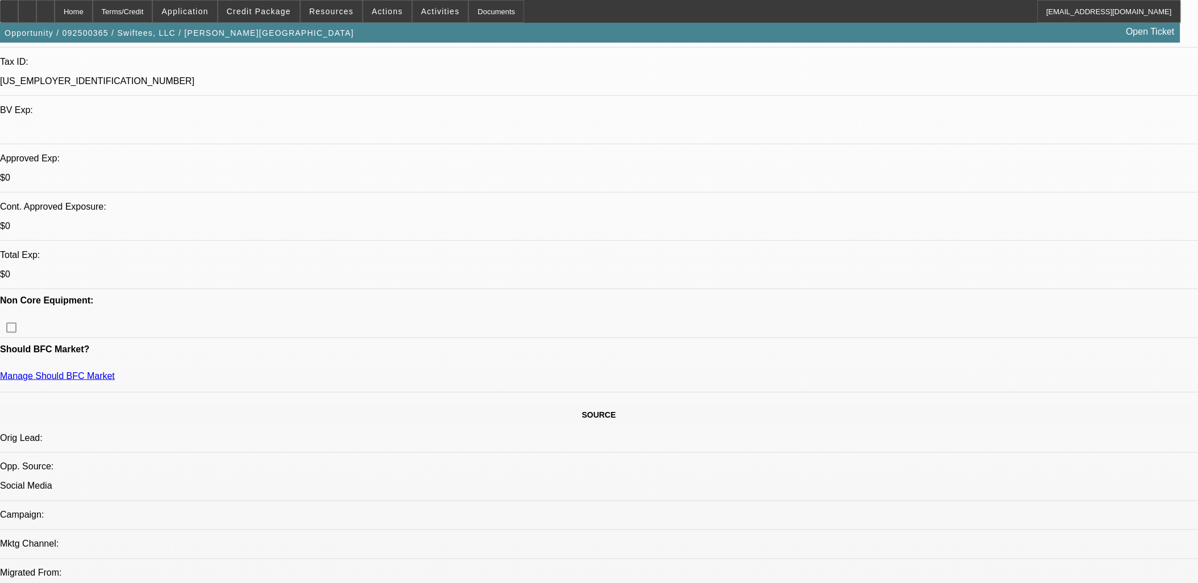
select select "0"
select select "2"
select select "0.1"
select select "4"
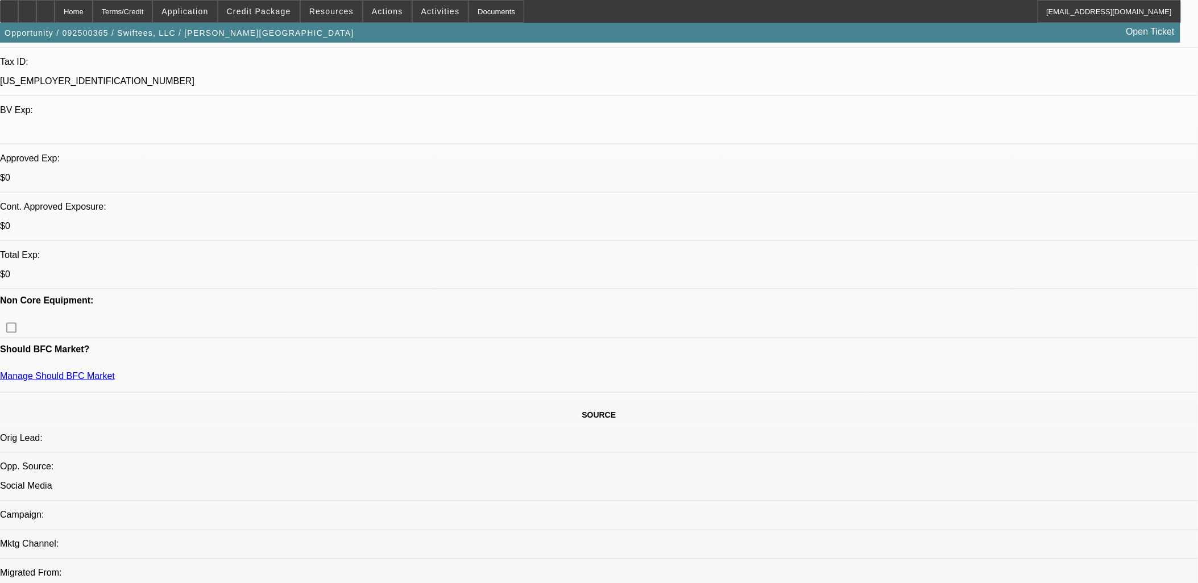
click at [36, 9] on div at bounding box center [27, 11] width 18 height 23
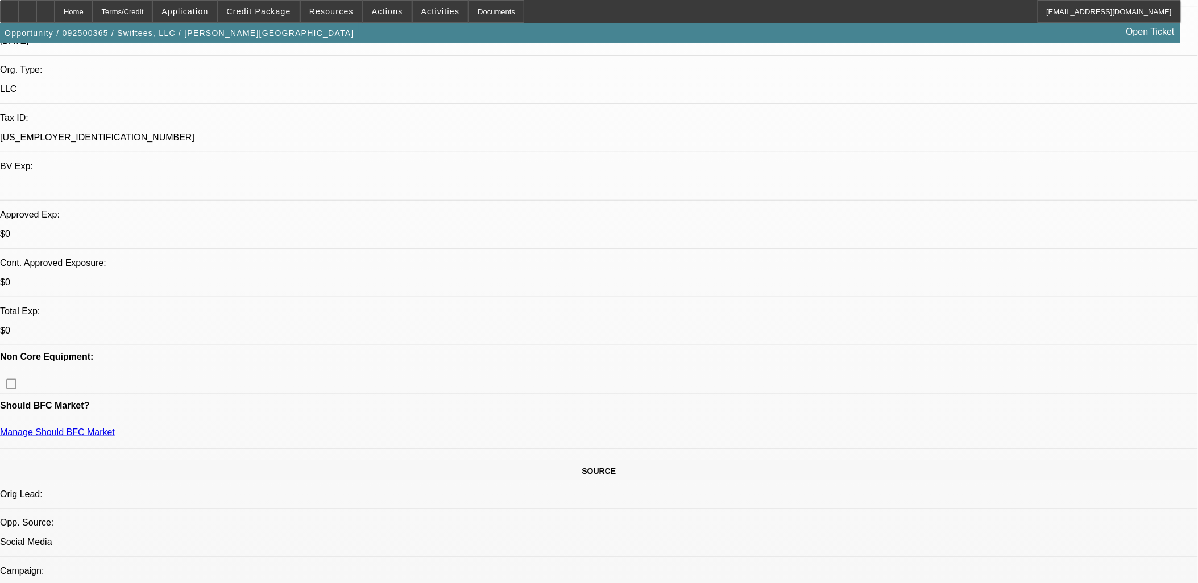
scroll to position [0, 0]
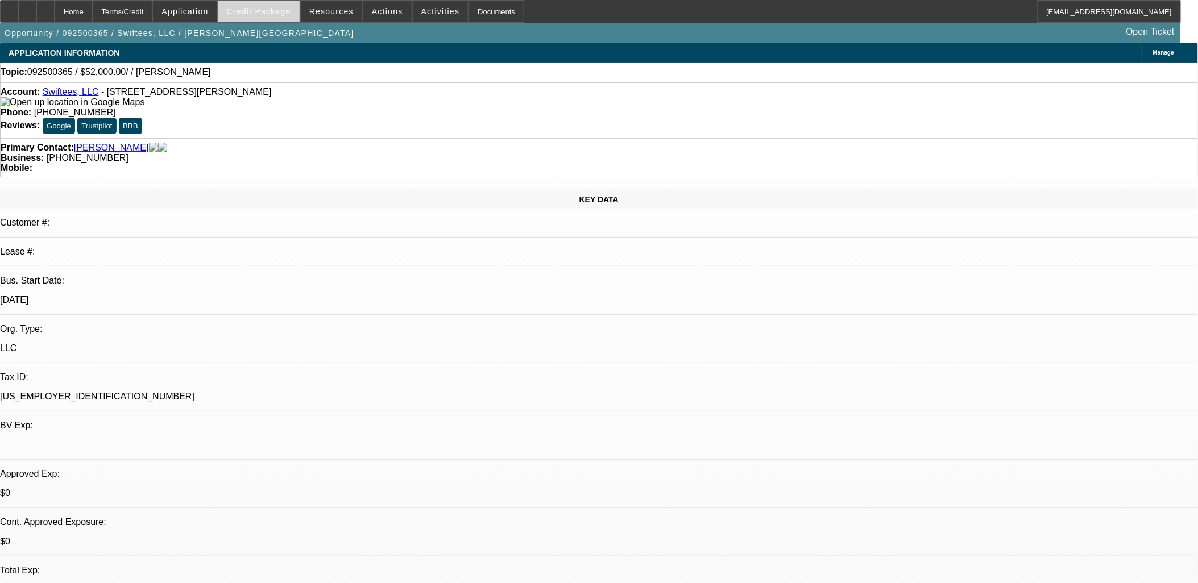
click at [265, 9] on span "Credit Package" at bounding box center [259, 11] width 64 height 9
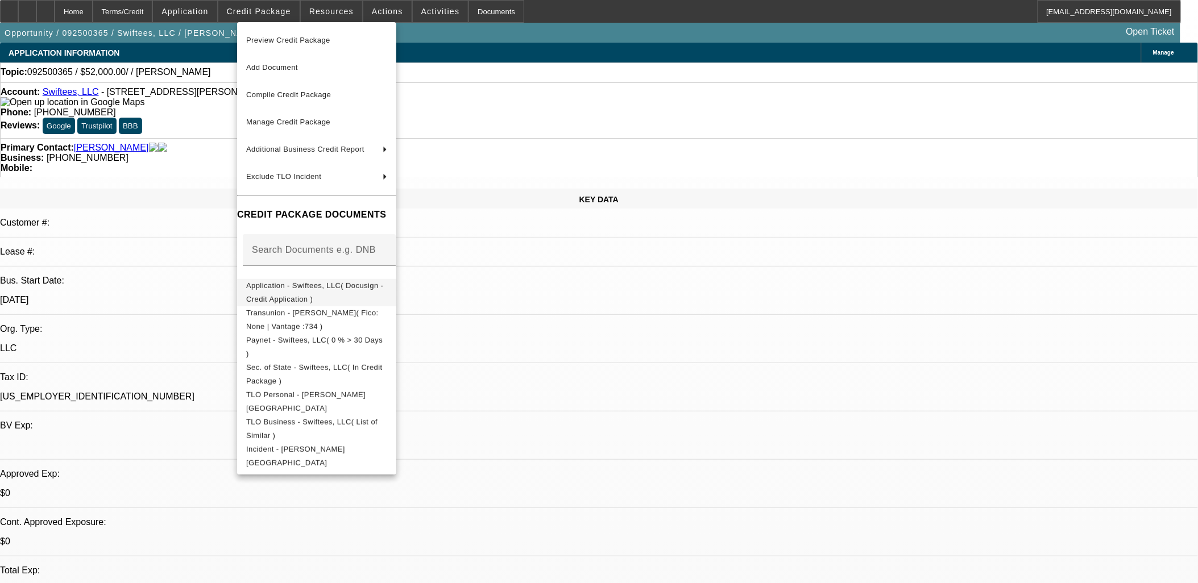
click at [313, 289] on span "Application - Swiftees, LLC( Docusign - Credit Application )" at bounding box center [314, 292] width 137 height 22
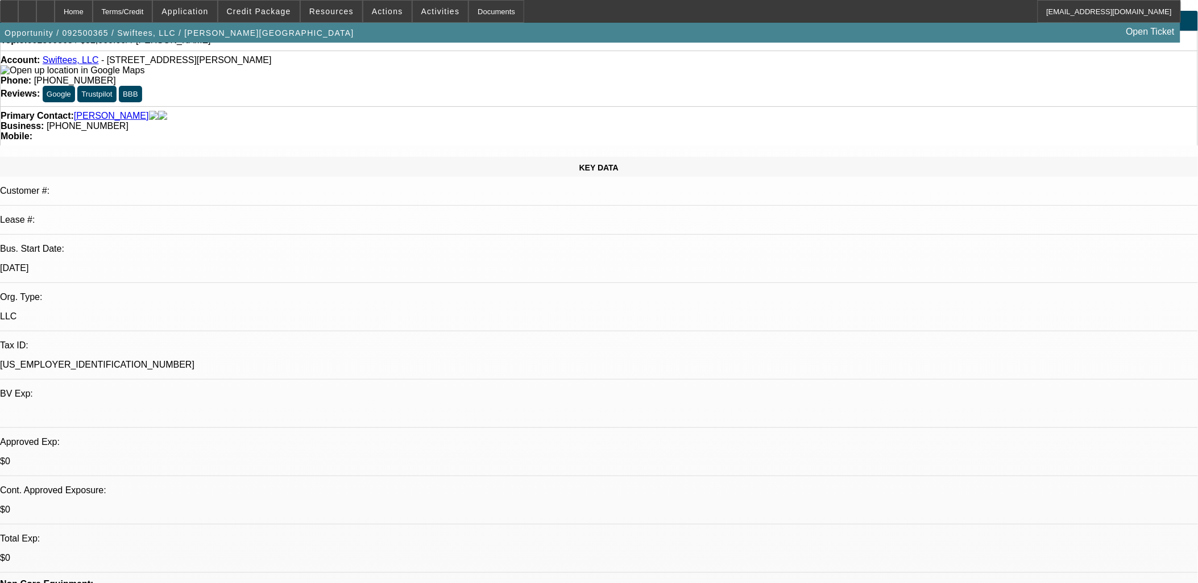
scroll to position [63, 0]
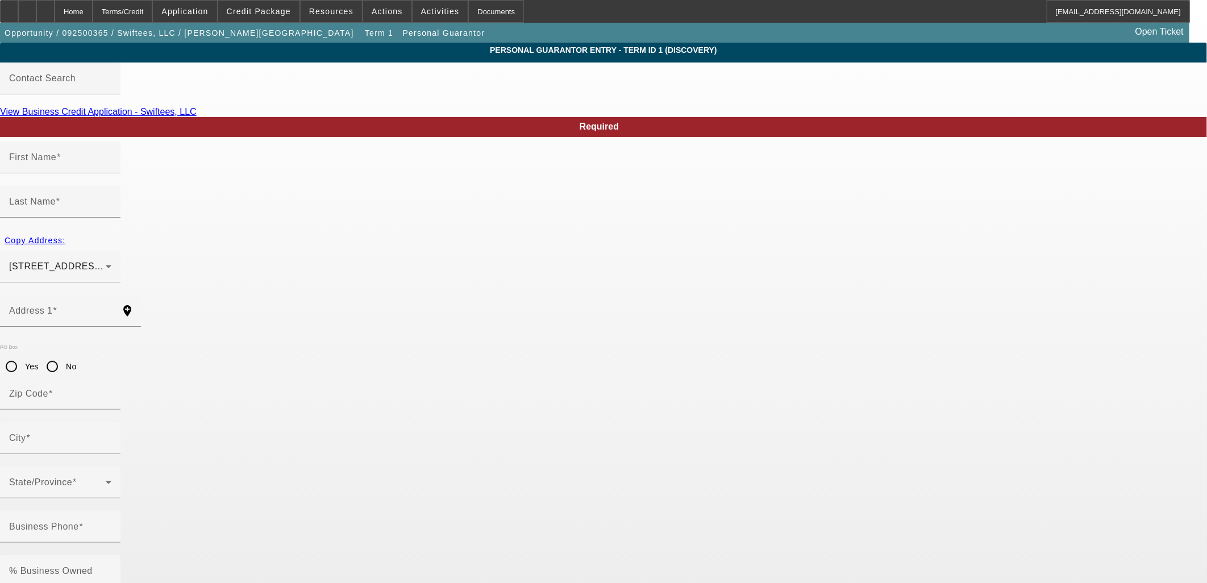
type input "Shandy"
type input "Broom"
type input "9 Vail Drive"
radio input "true"
type input "25271"
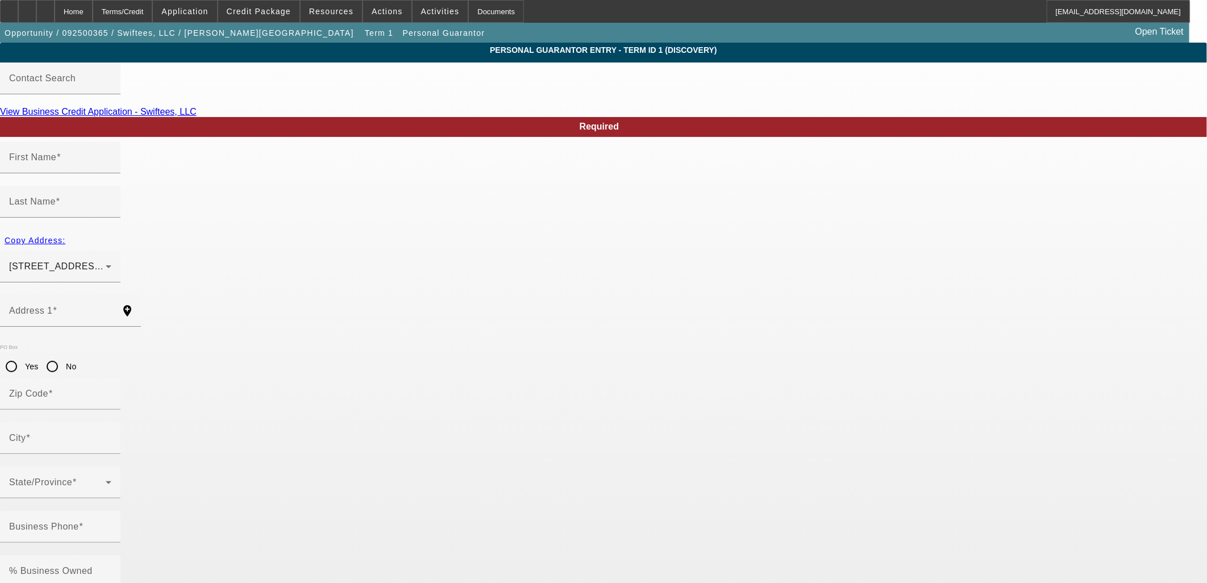
type input "Ripley"
type input "(304) 549-3772"
type input "50"
type input "235-06-8357"
type input "shandy@swifteesapparel.com"
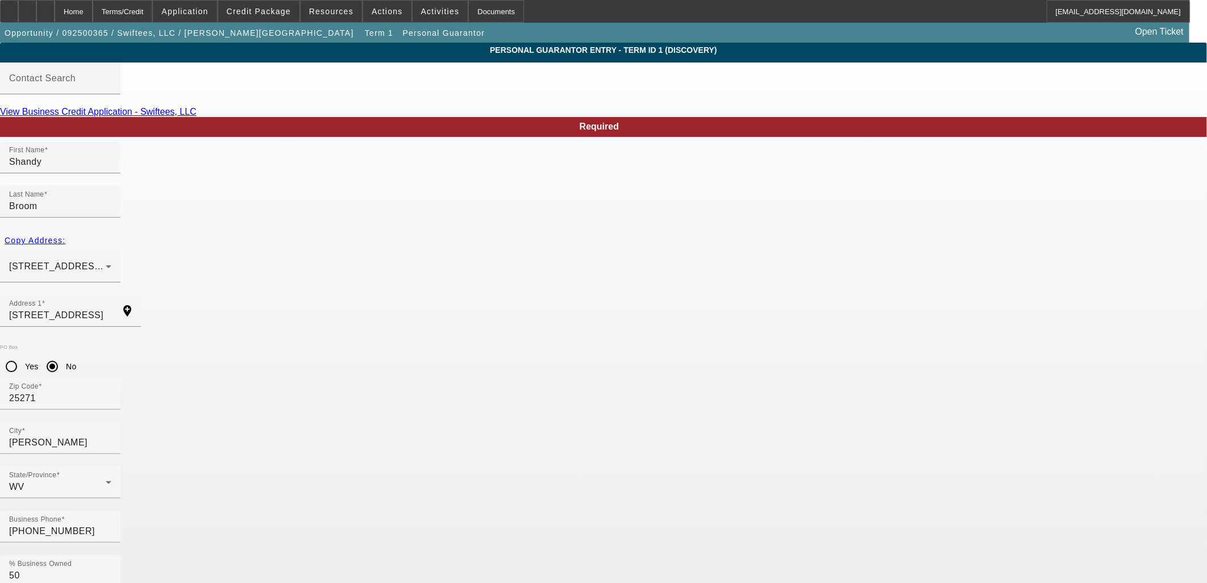
click at [288, 10] on span "Credit Package" at bounding box center [259, 11] width 64 height 9
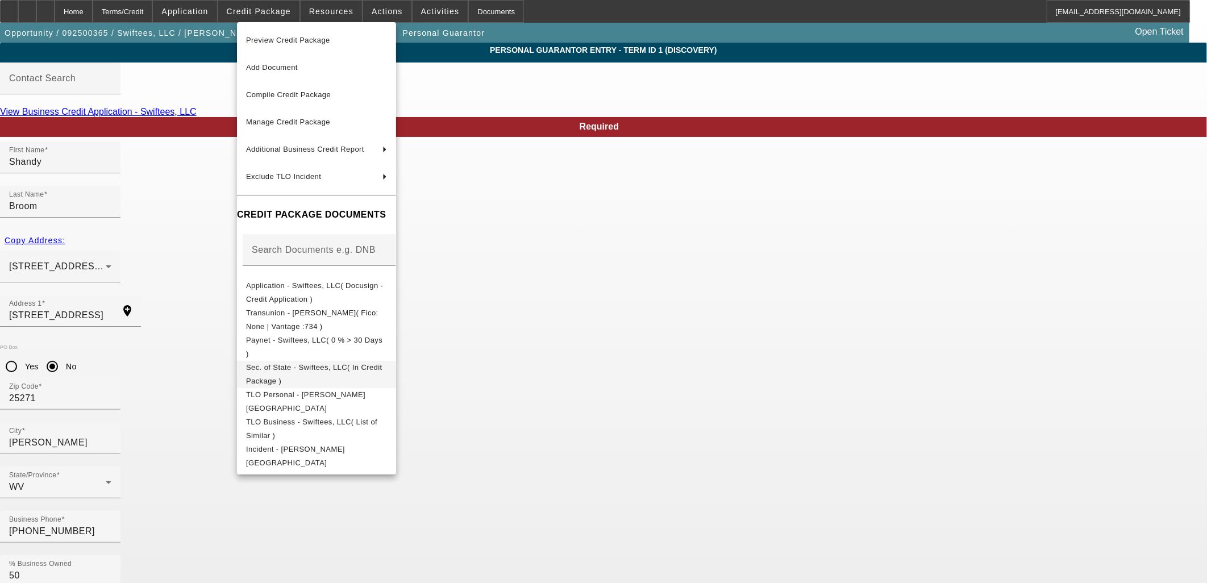
click at [323, 366] on span "Sec. of State - Swiftees, LLC( In Credit Package )" at bounding box center [314, 374] width 136 height 22
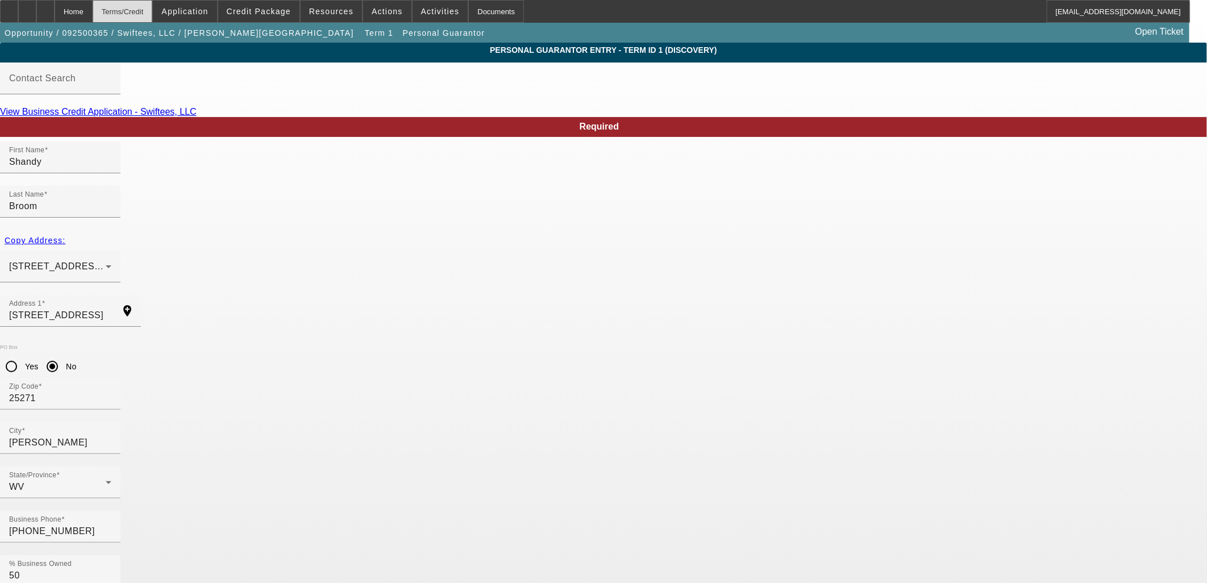
click at [144, 9] on div "Terms/Credit" at bounding box center [123, 11] width 60 height 23
click at [153, 12] on div "Terms/Credit" at bounding box center [123, 11] width 60 height 23
click at [194, 10] on span "Application" at bounding box center [184, 11] width 47 height 9
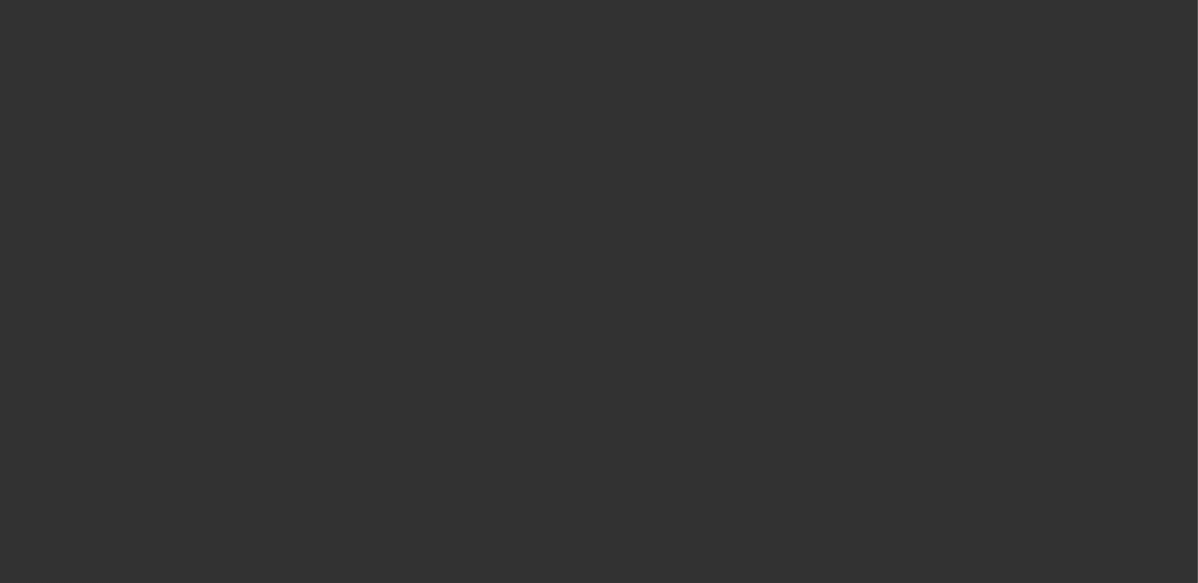
scroll to position [1075, 0]
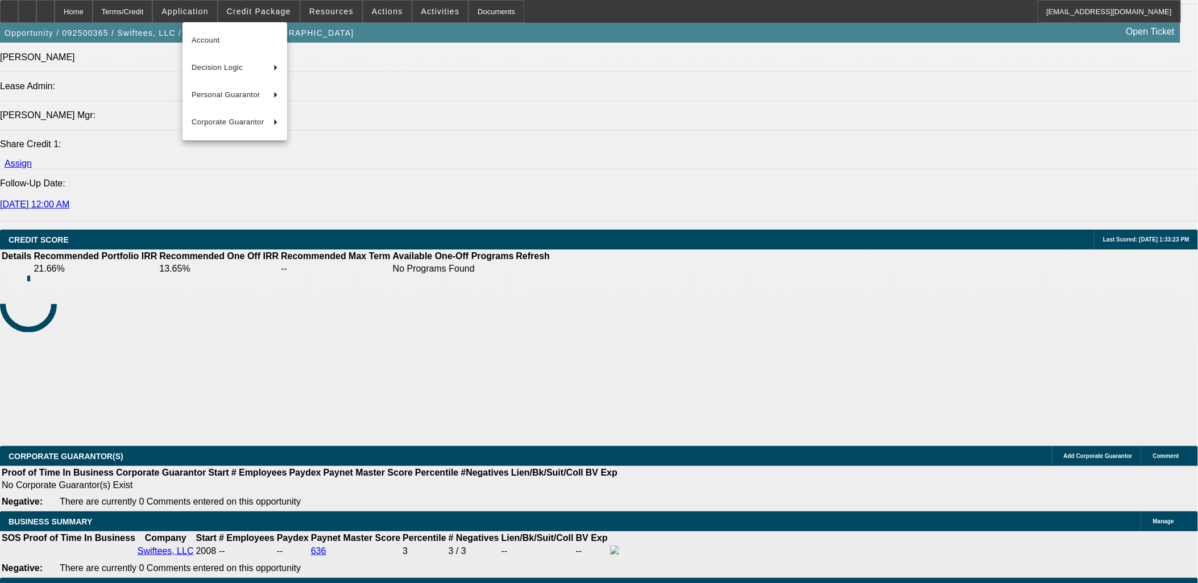
select select "0"
select select "2"
select select "0.1"
select select "4"
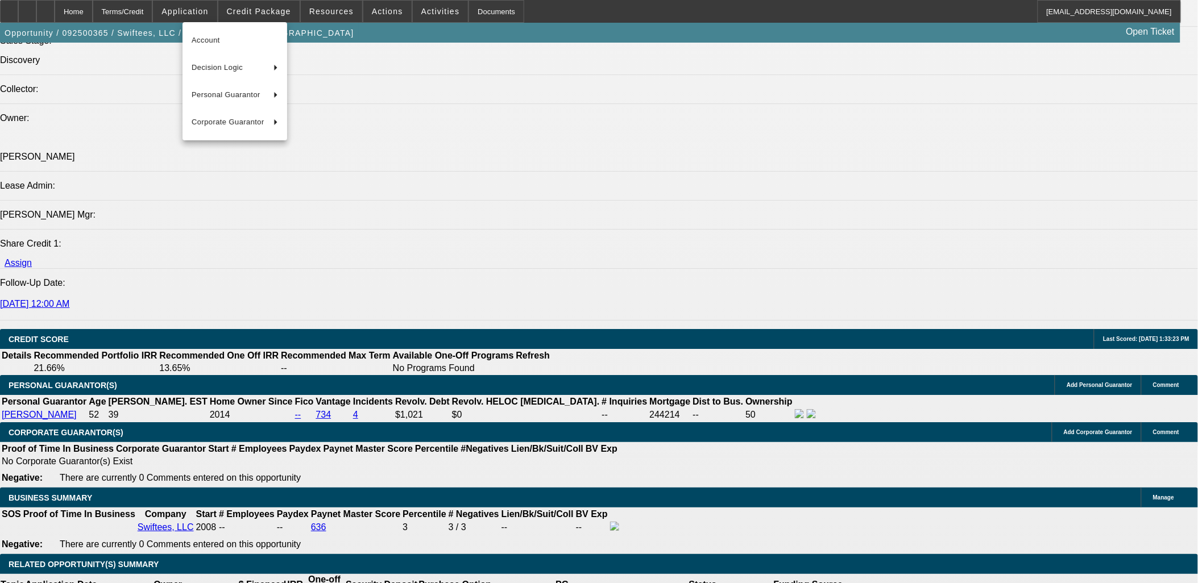
scroll to position [1321, 0]
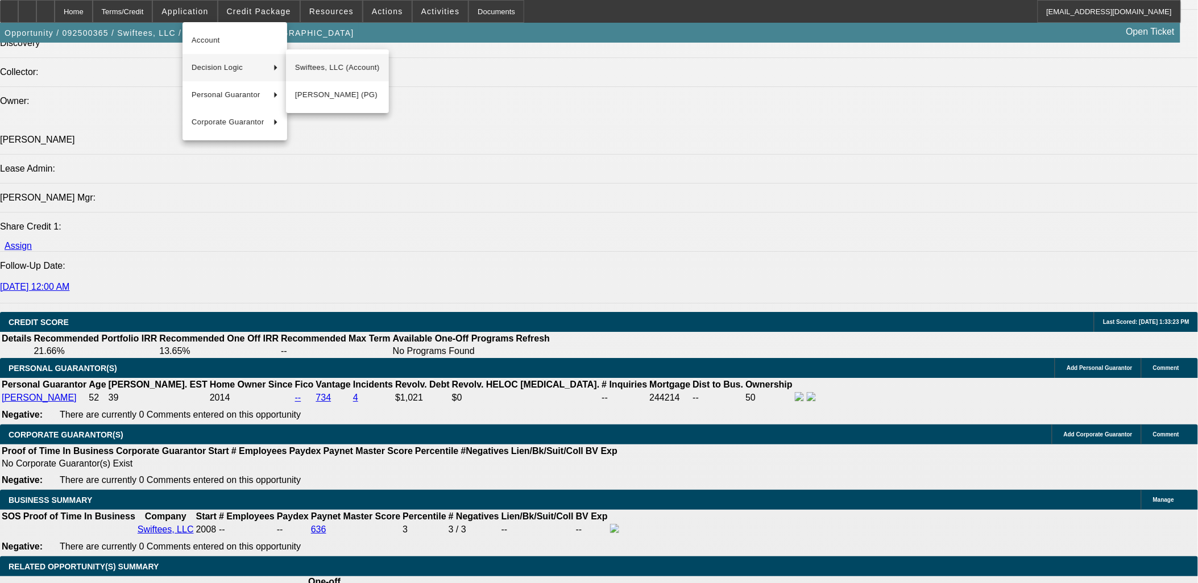
click at [328, 65] on span "Swiftees, LLC (Account)" at bounding box center [337, 68] width 85 height 14
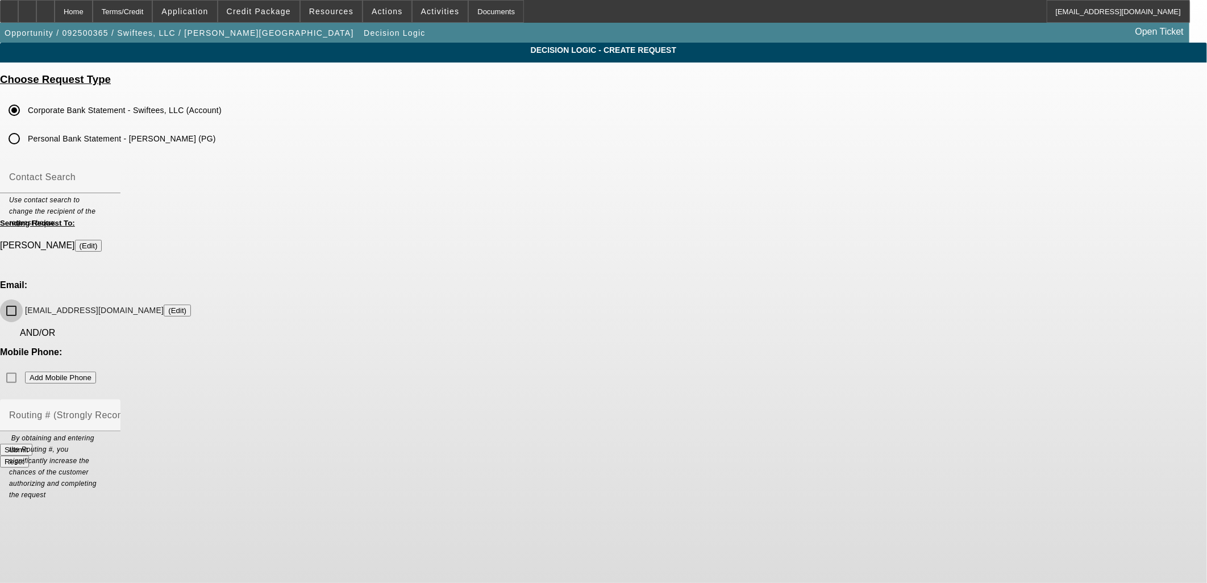
click at [23, 300] on input "shandy@swifteesapparel.com (Edit)" at bounding box center [11, 311] width 23 height 23
click at [32, 444] on button "Submit" at bounding box center [16, 450] width 32 height 12
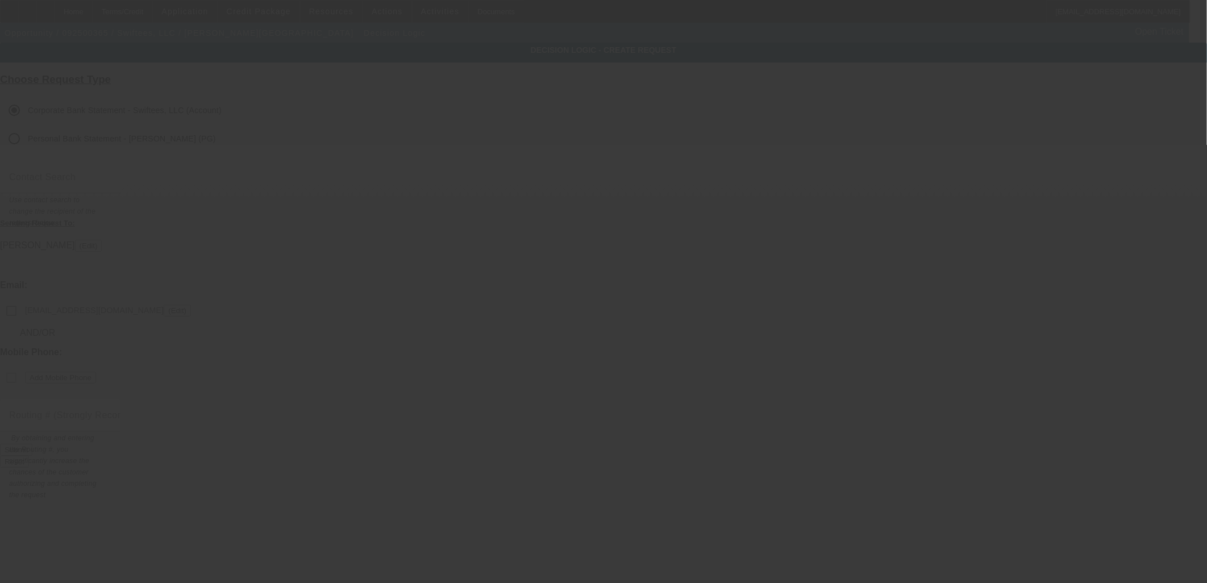
checkbox input "false"
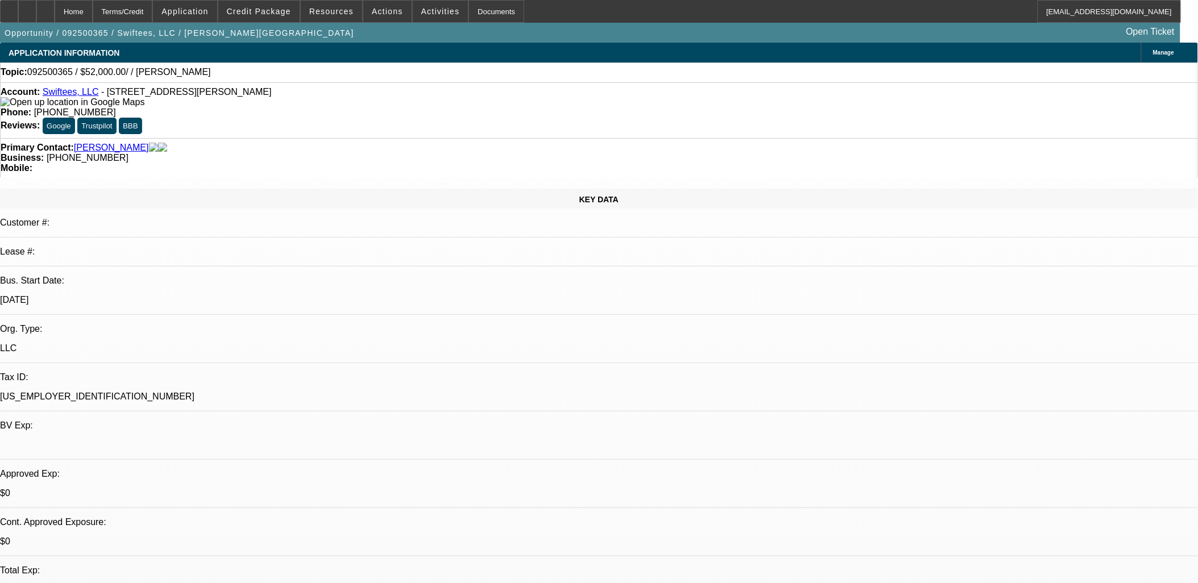
select select "0"
select select "2"
select select "0.1"
select select "4"
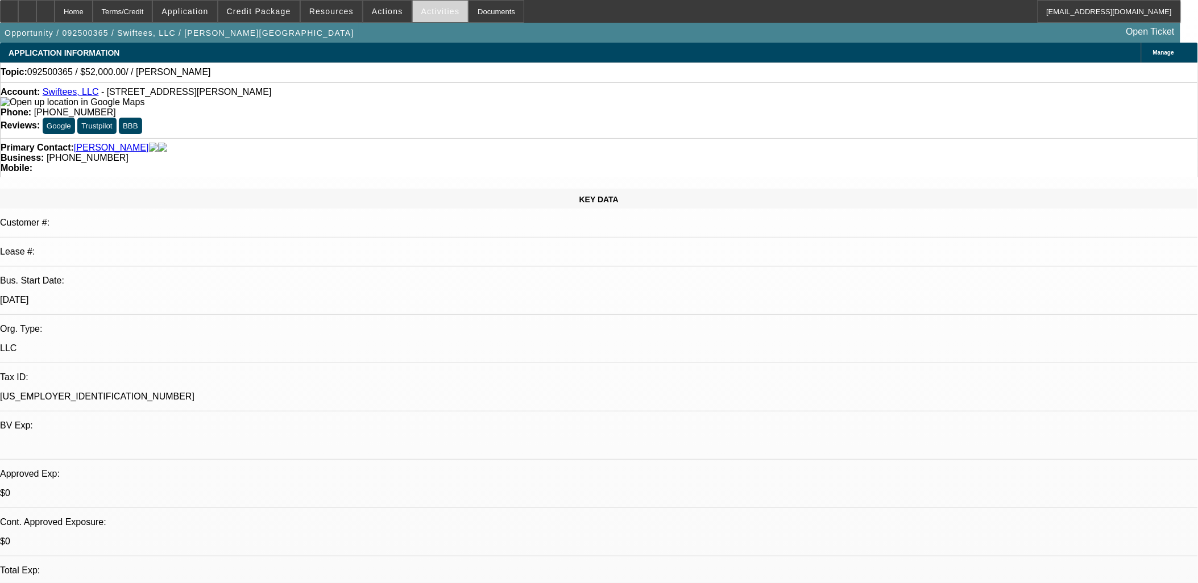
click at [433, 9] on span "Activities" at bounding box center [440, 11] width 39 height 9
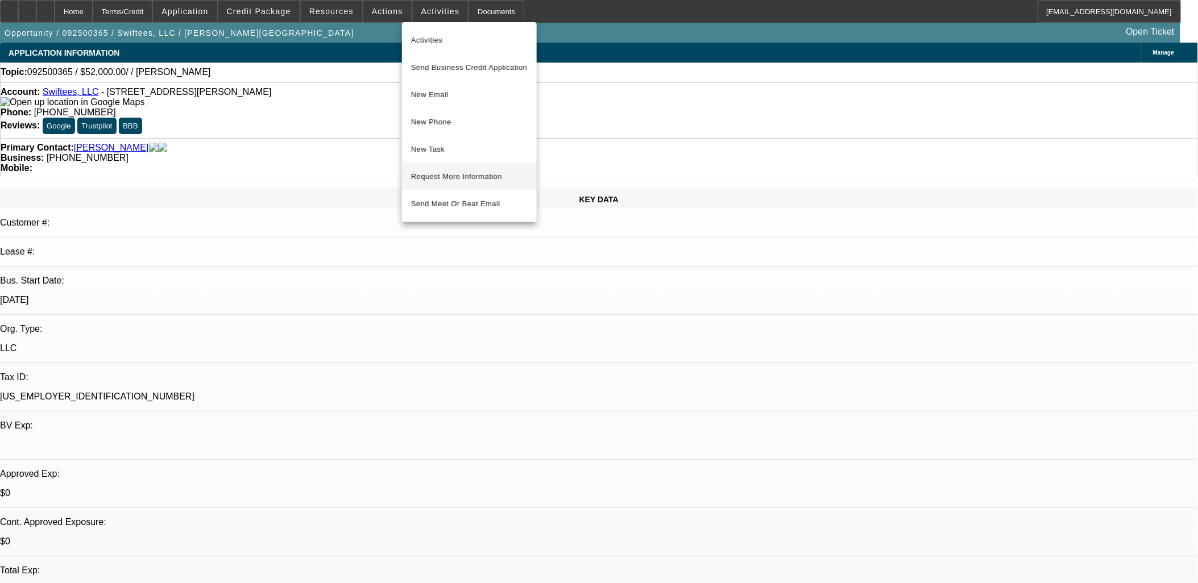
click at [462, 175] on span "Request More Information" at bounding box center [469, 177] width 117 height 14
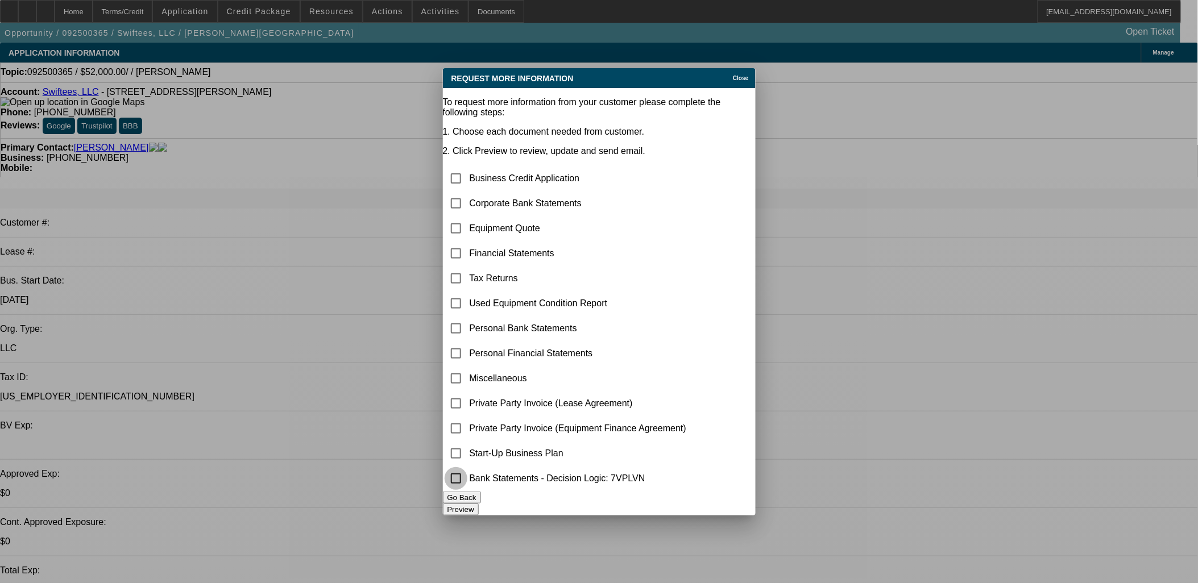
click at [467, 480] on input "checkbox" at bounding box center [456, 478] width 23 height 23
checkbox input "true"
click at [467, 217] on input "checkbox" at bounding box center [456, 228] width 23 height 23
checkbox input "true"
drag, startPoint x: 475, startPoint y: 363, endPoint x: 482, endPoint y: 370, distance: 10.1
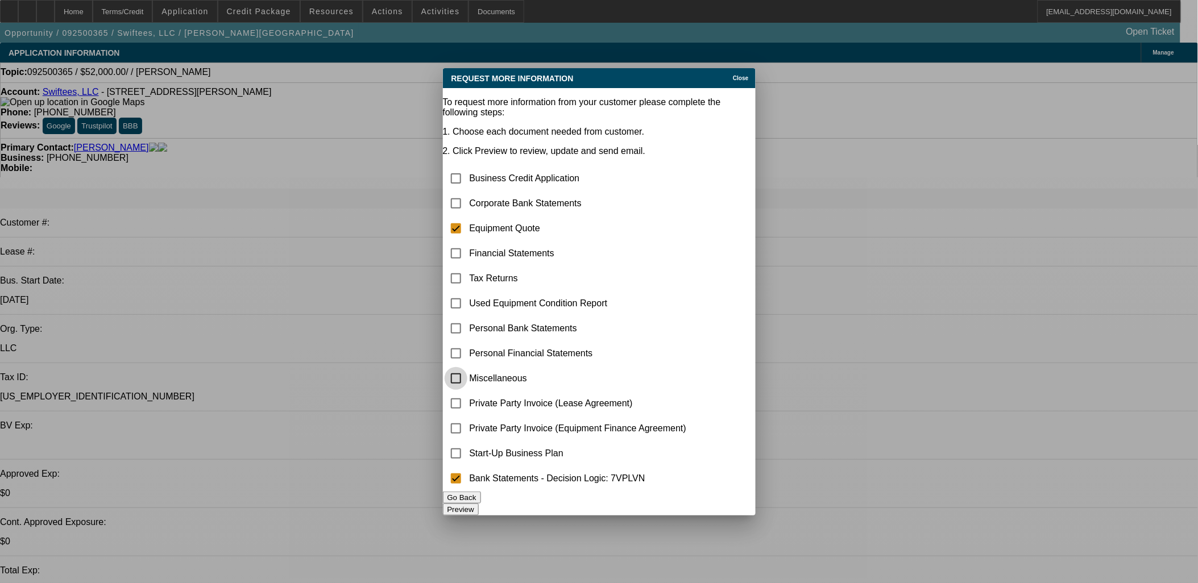
click at [467, 367] on input "checkbox" at bounding box center [456, 378] width 23 height 23
checkbox input "true"
click at [479, 507] on button "Preview" at bounding box center [461, 510] width 36 height 12
